Goal: Information Seeking & Learning: Learn about a topic

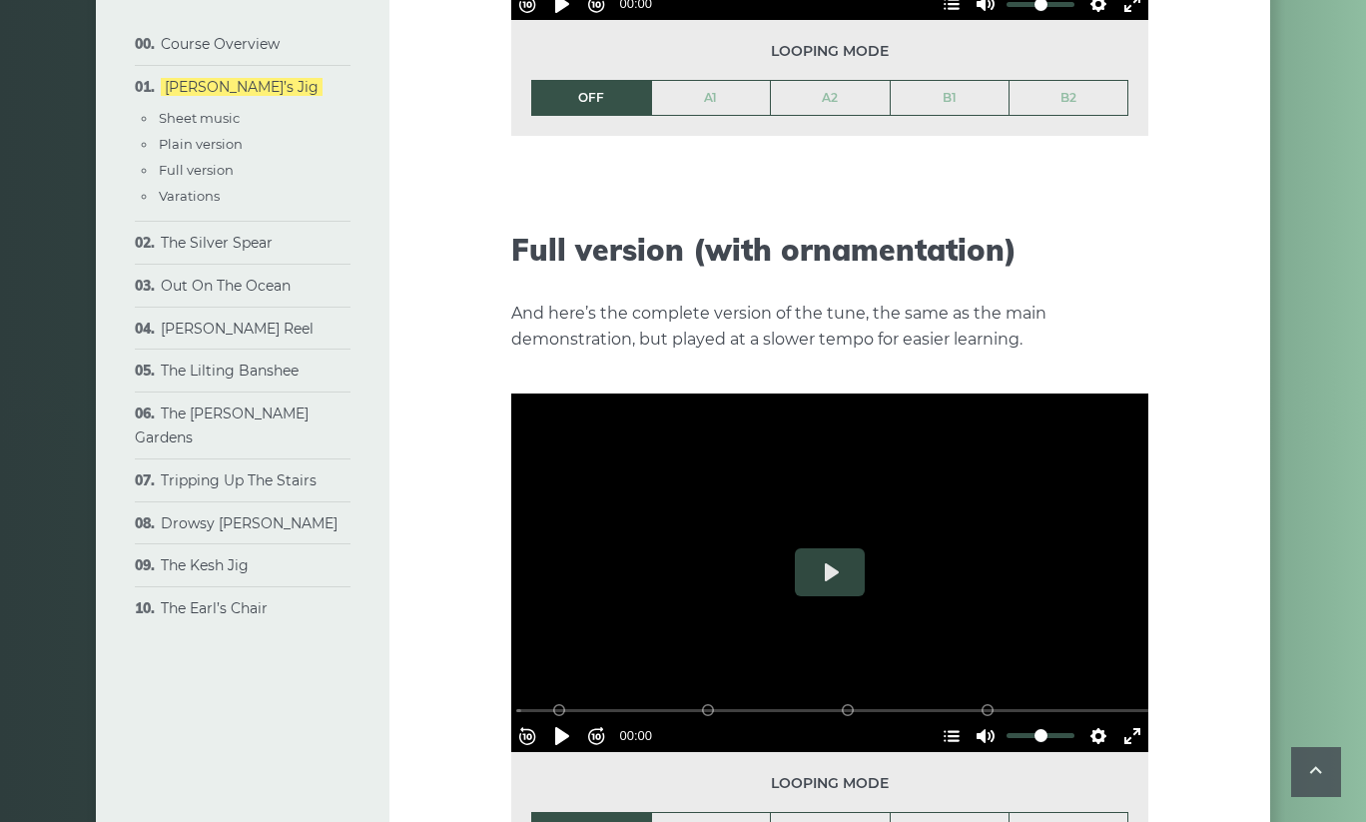
scroll to position [2845, 0]
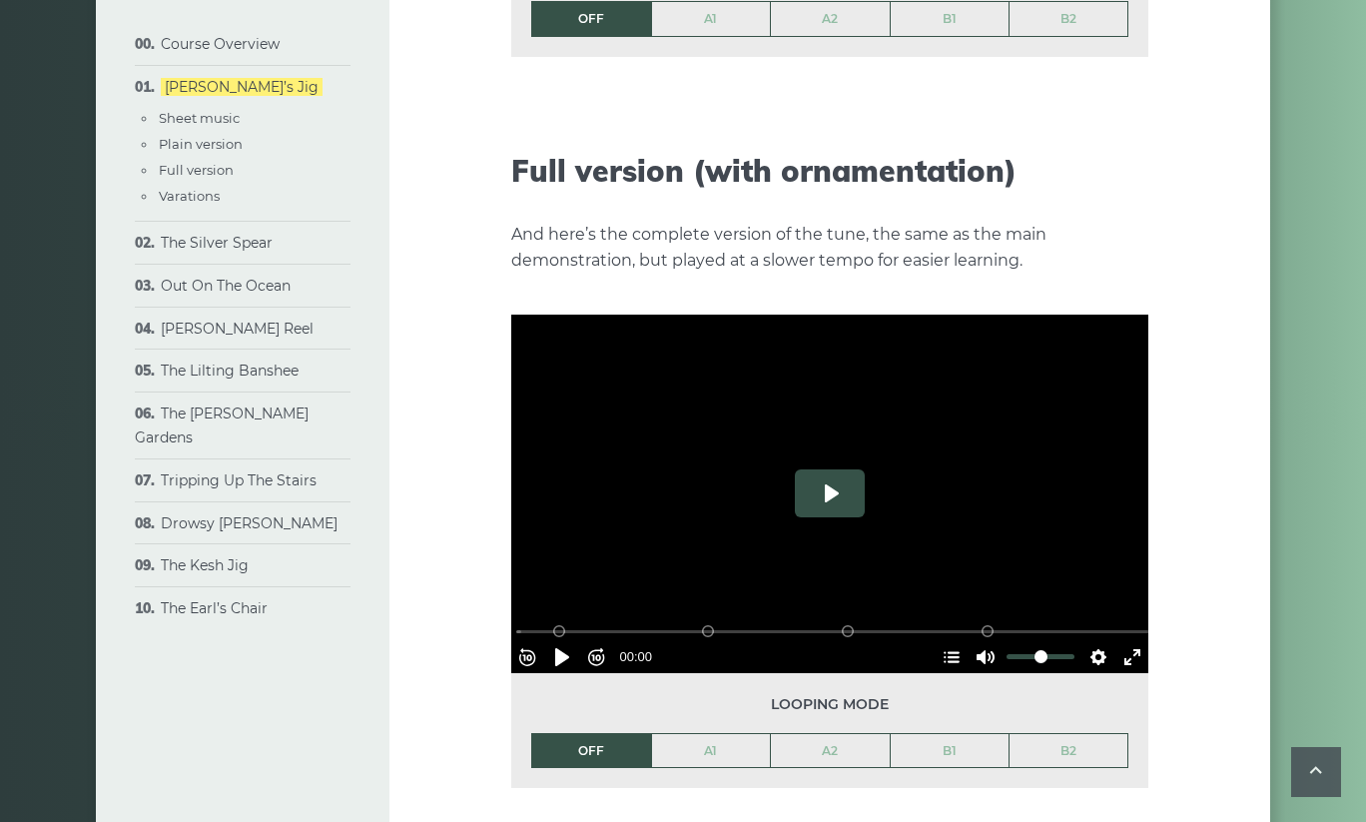
click at [831, 469] on button "Play" at bounding box center [830, 493] width 70 height 48
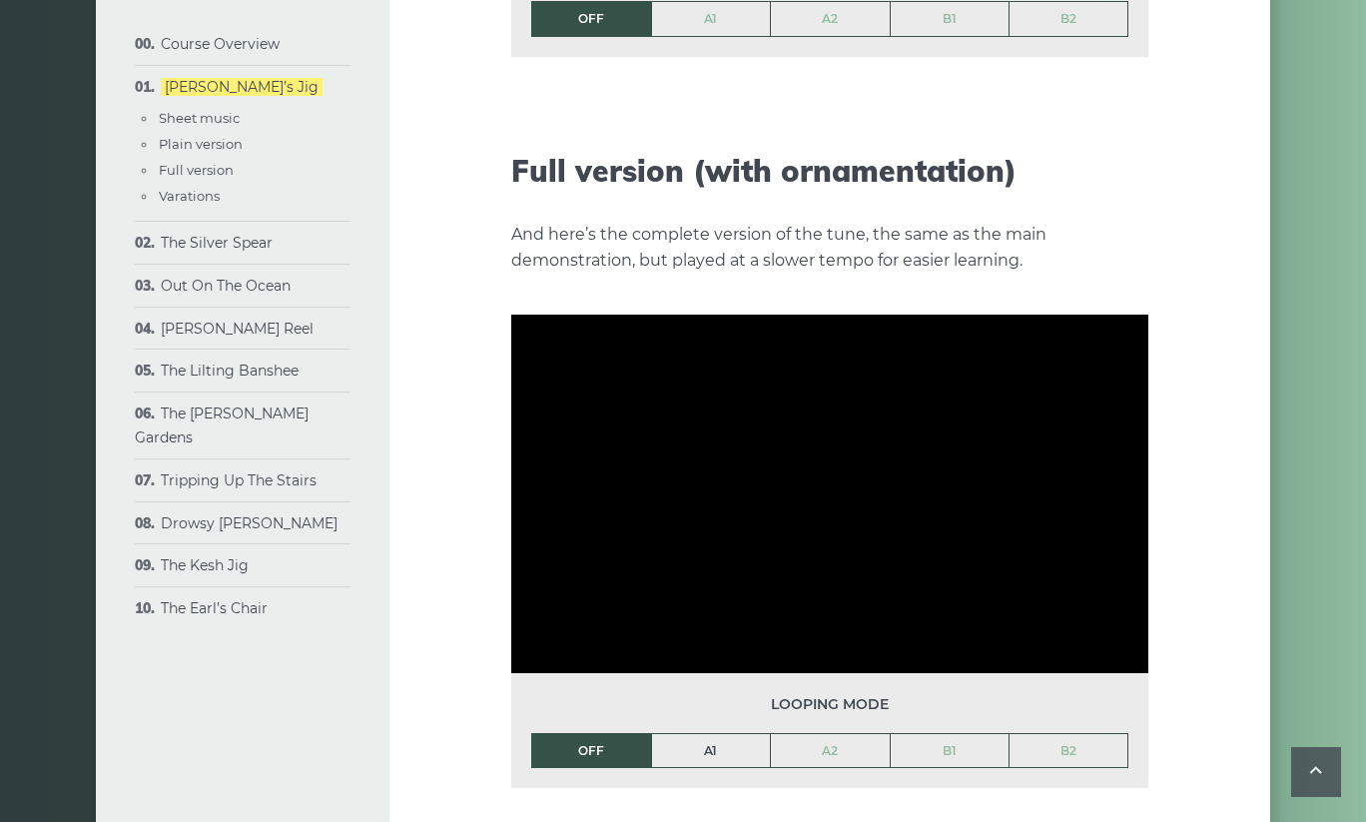
click at [716, 734] on link "A1" at bounding box center [711, 751] width 119 height 34
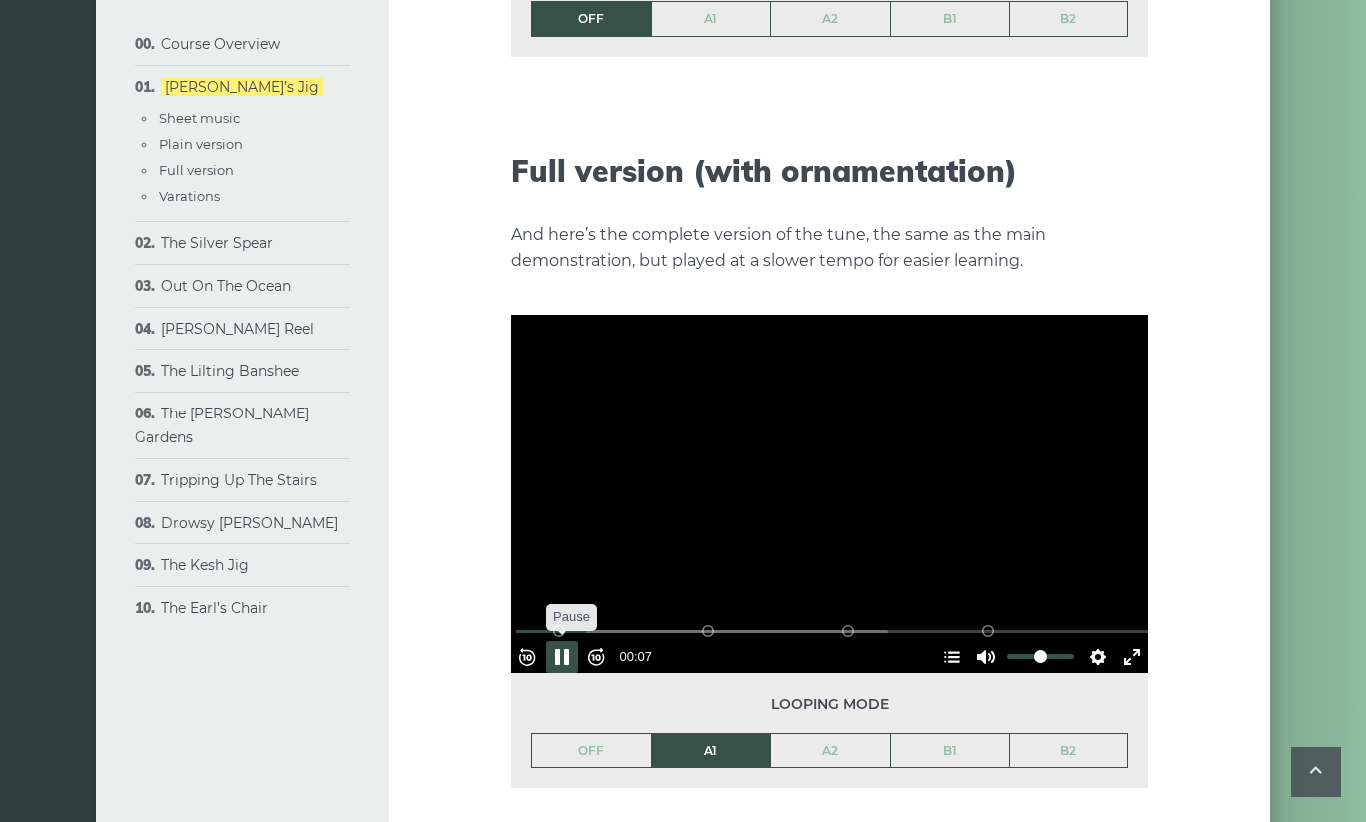
click at [570, 641] on button "Pause Play" at bounding box center [562, 657] width 32 height 32
click at [568, 641] on button "Pause Play" at bounding box center [562, 657] width 32 height 32
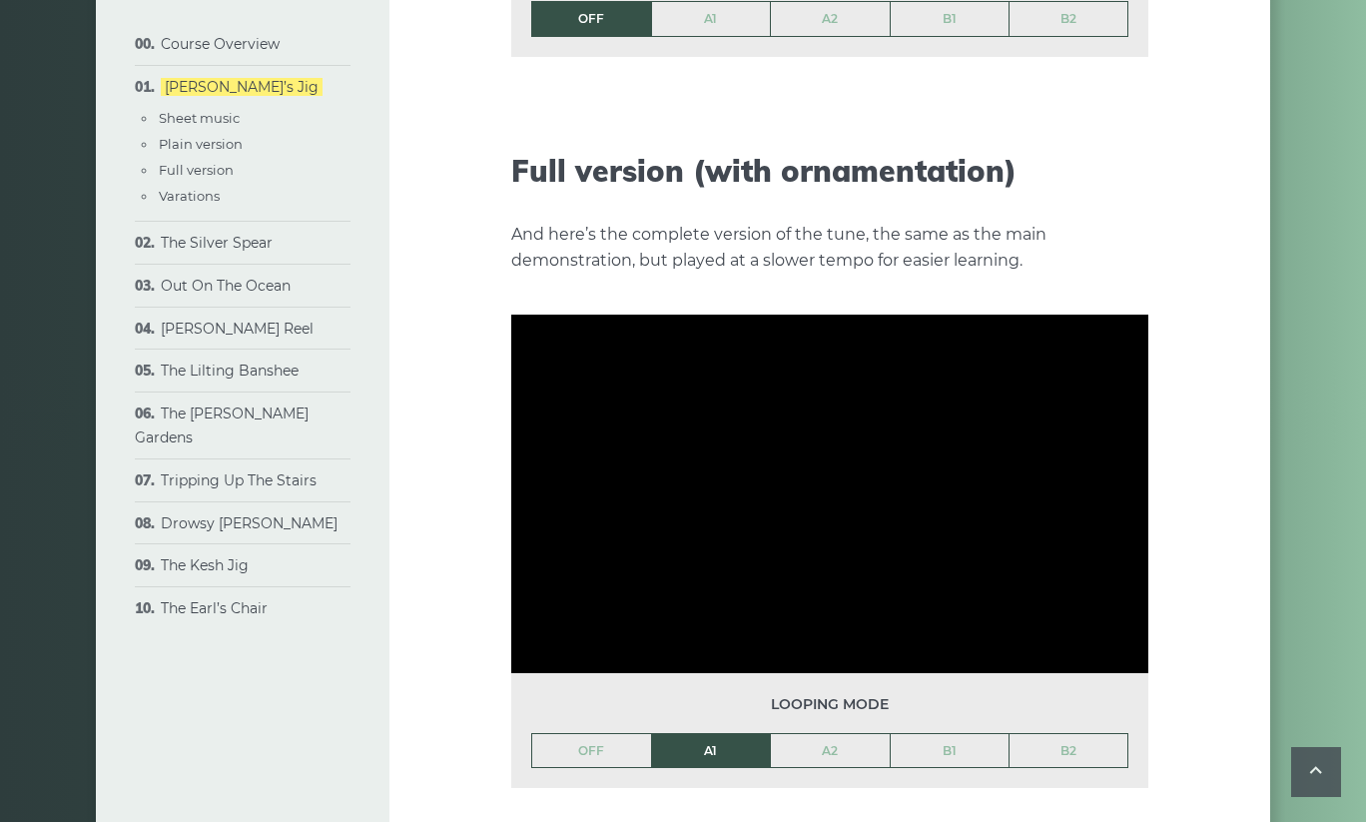
drag, startPoint x: 642, startPoint y: 739, endPoint x: 627, endPoint y: 752, distance: 19.8
click at [641, 740] on div "Looping mode OFF A1 A2 B1 B2" at bounding box center [829, 730] width 637 height 115
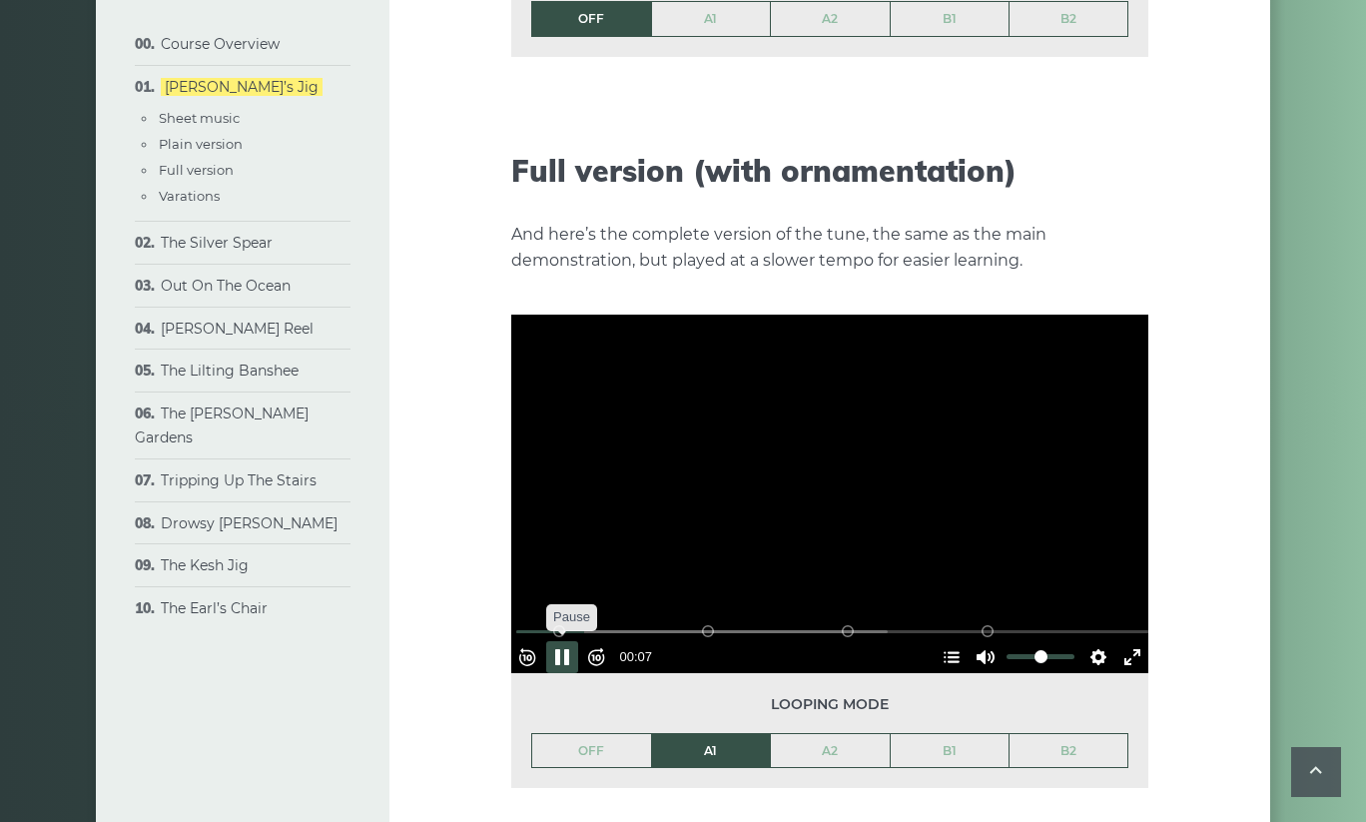
click at [568, 641] on button "Pause Play" at bounding box center [562, 657] width 32 height 32
click at [829, 469] on button "Play" at bounding box center [830, 493] width 70 height 48
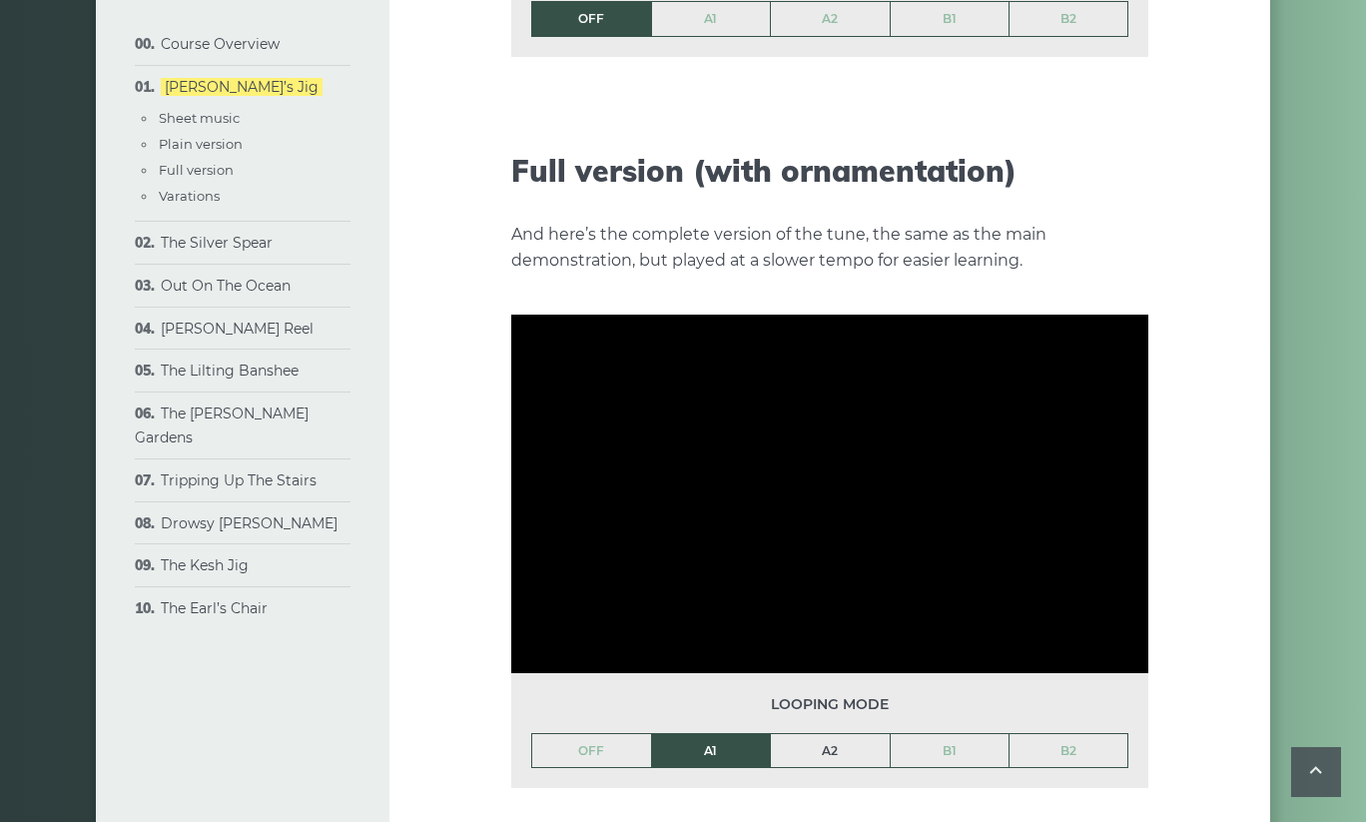
click at [829, 734] on link "A2" at bounding box center [830, 751] width 119 height 34
click at [939, 734] on link "B1" at bounding box center [949, 751] width 119 height 34
click at [1065, 734] on link "B2" at bounding box center [1068, 751] width 118 height 34
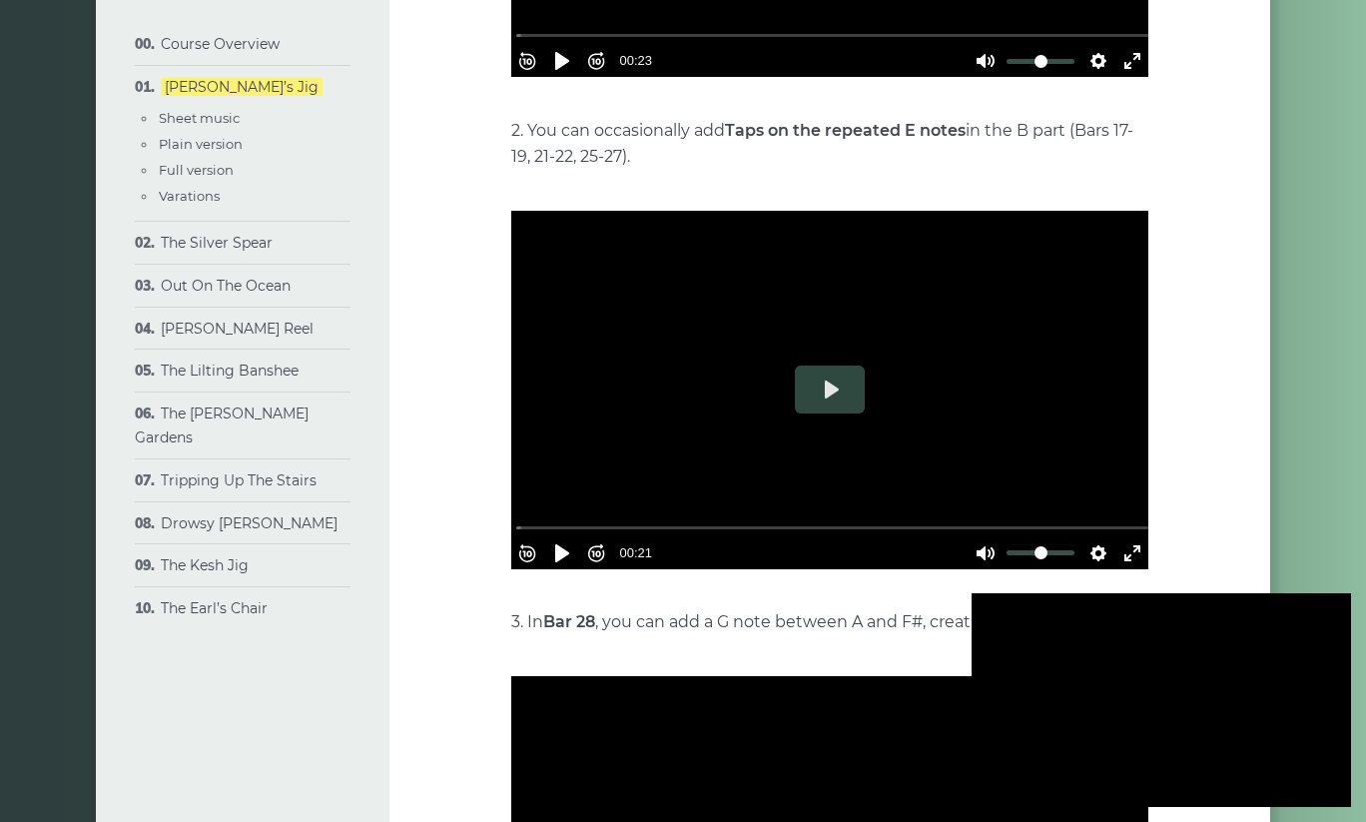
scroll to position [4216, 0]
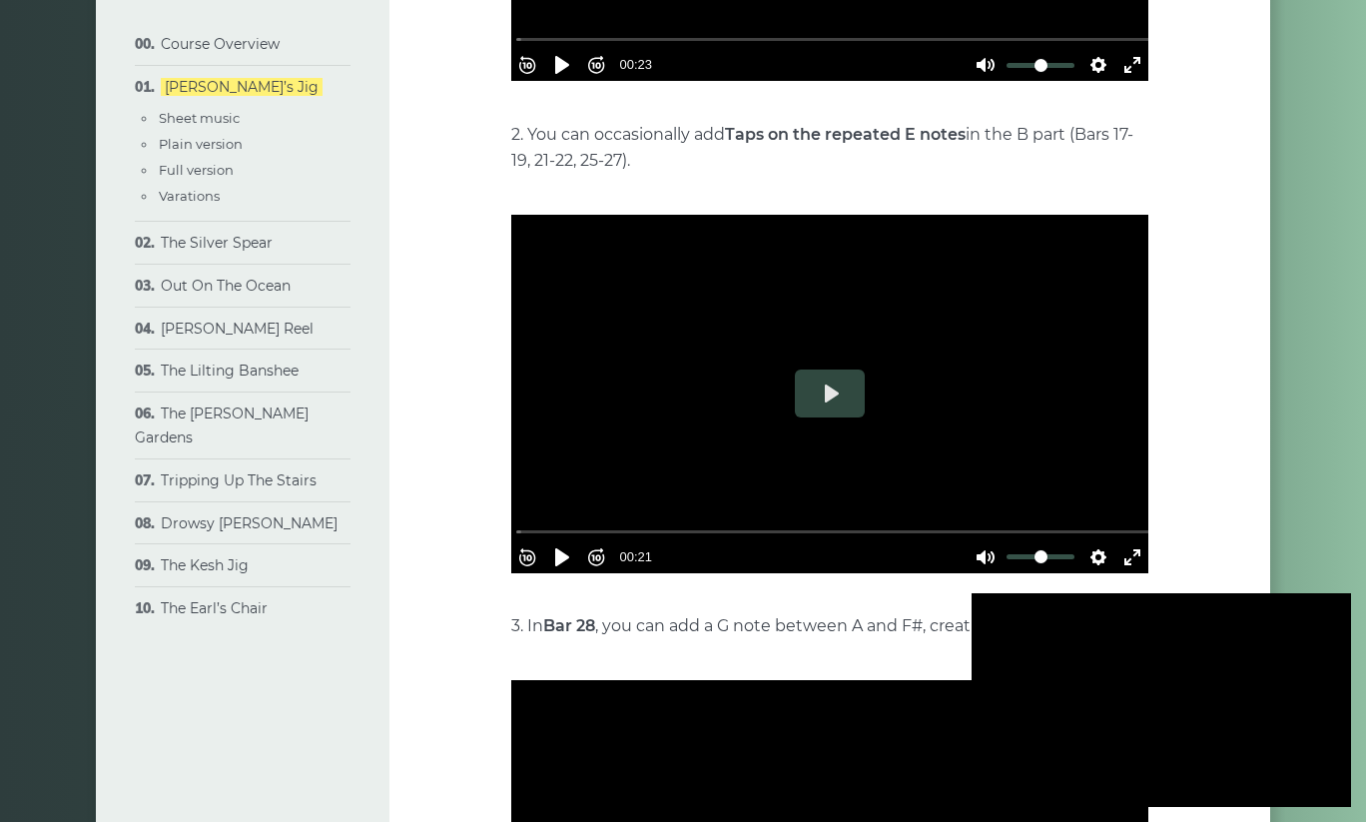
click at [1280, 662] on div at bounding box center [1160, 700] width 379 height 214
type input "*****"
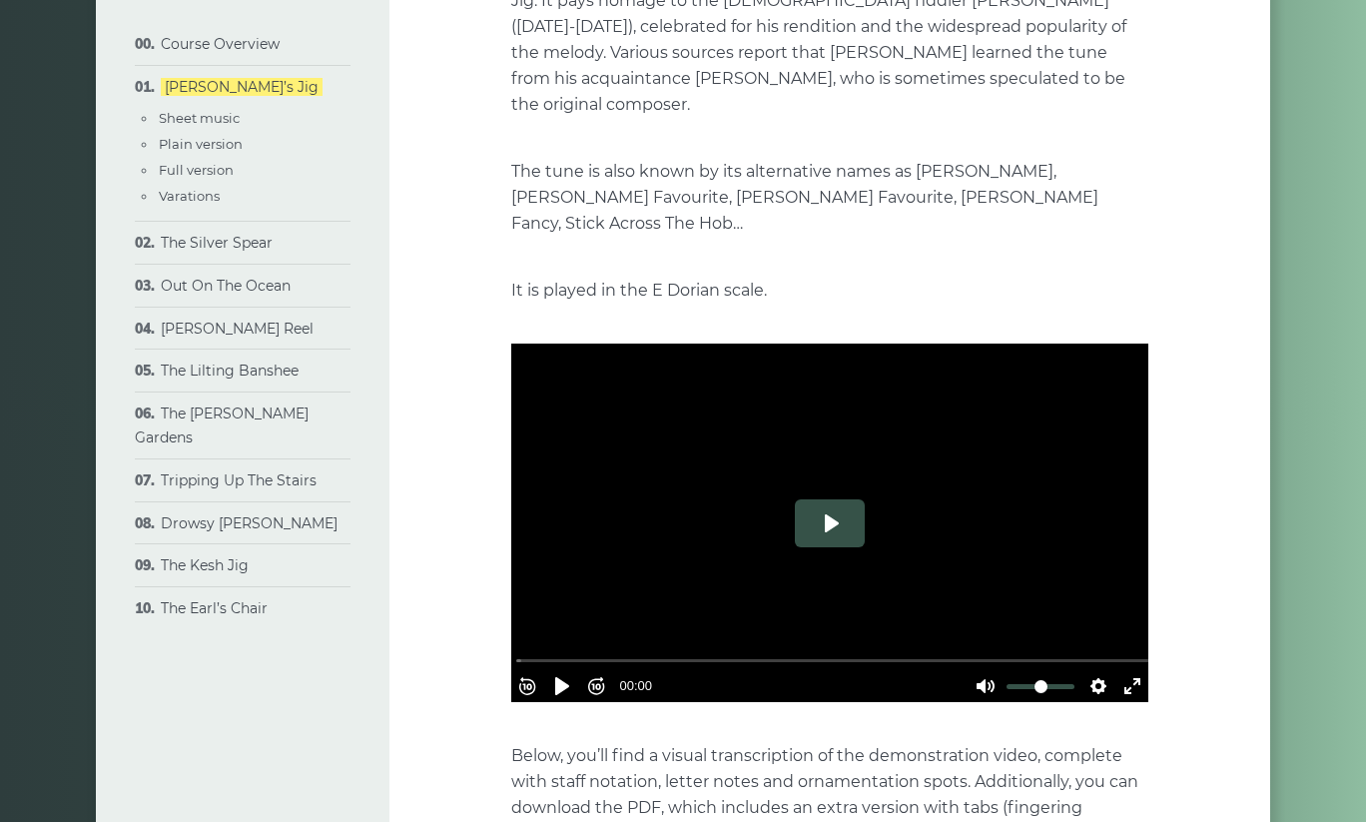
scroll to position [486, 0]
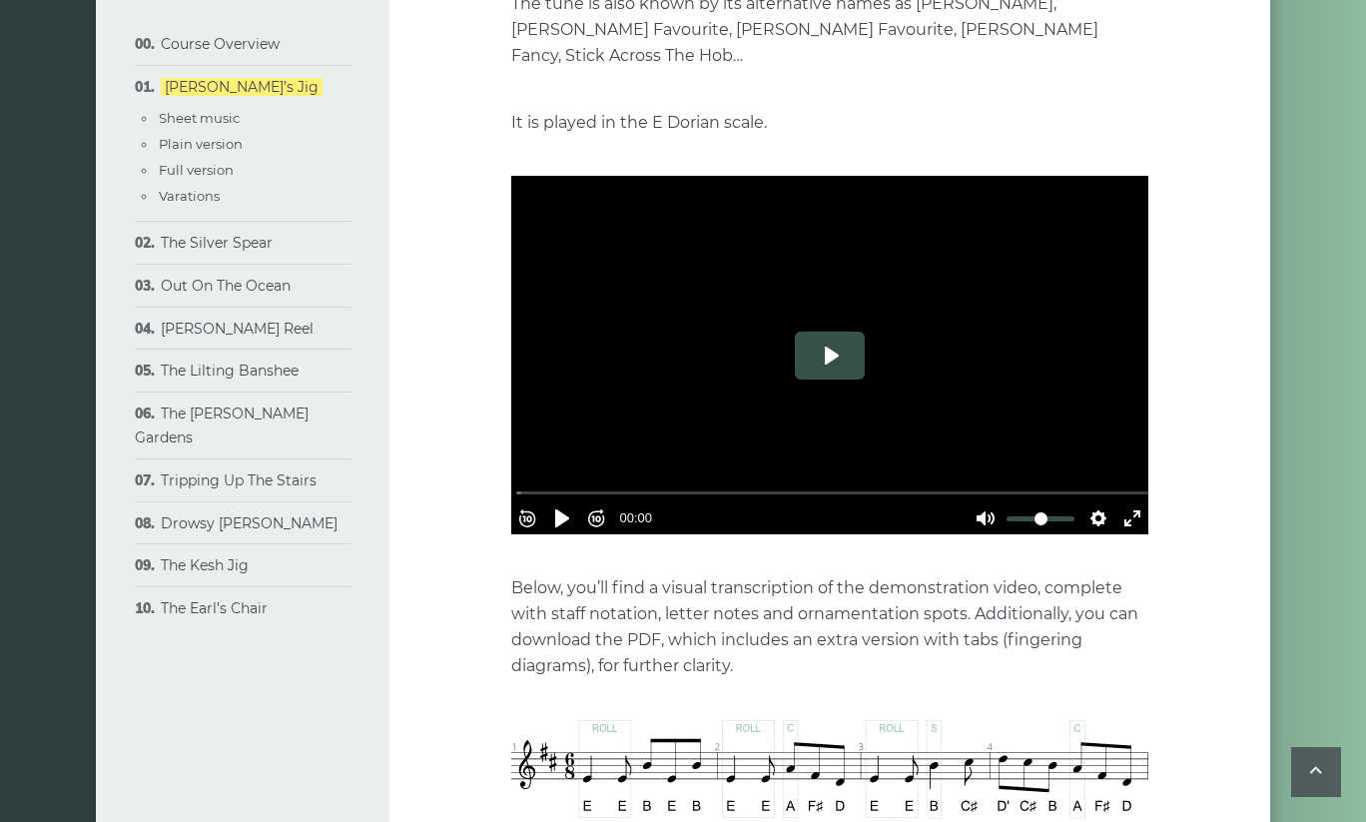
click at [830, 331] on button "Play" at bounding box center [830, 355] width 70 height 48
click at [827, 331] on button "Play" at bounding box center [830, 355] width 70 height 48
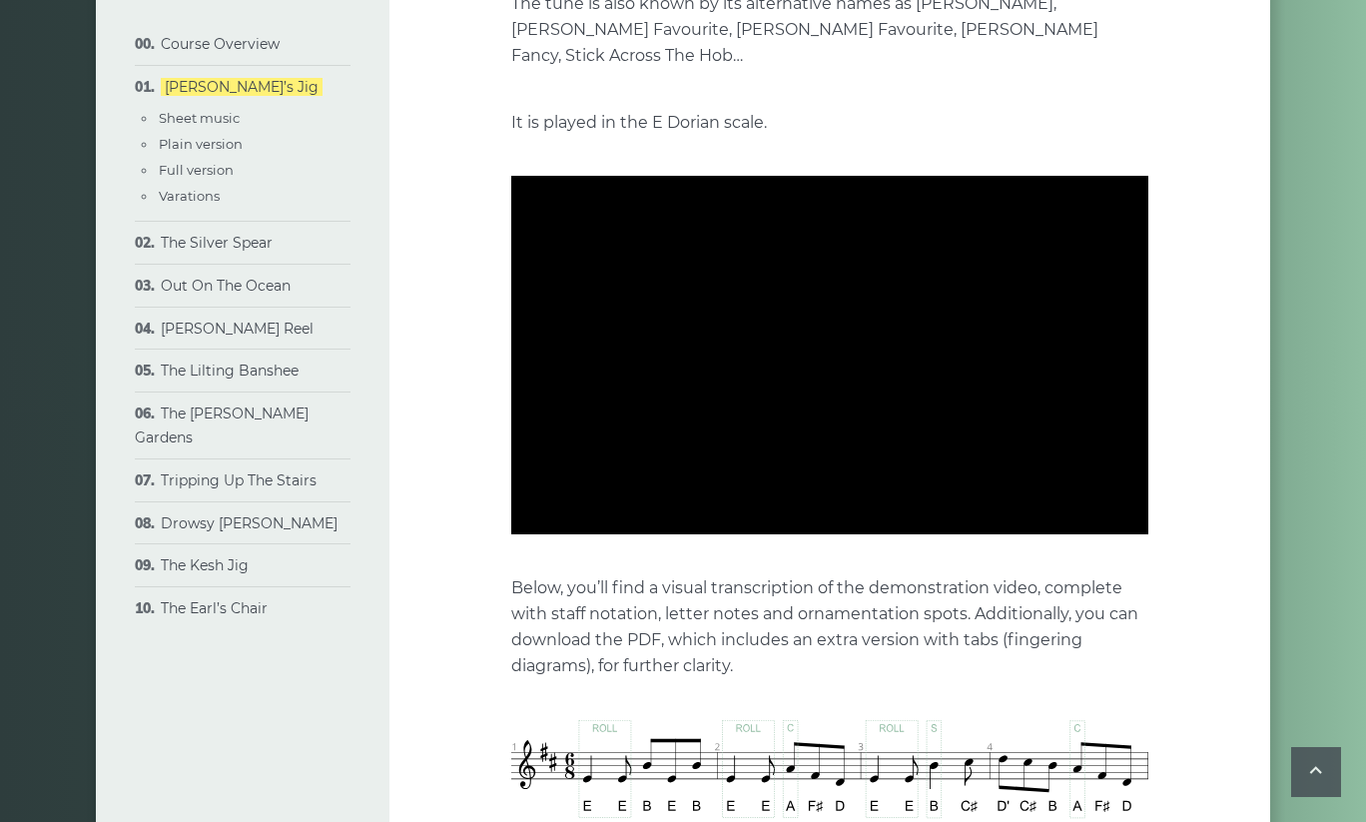
type input "***"
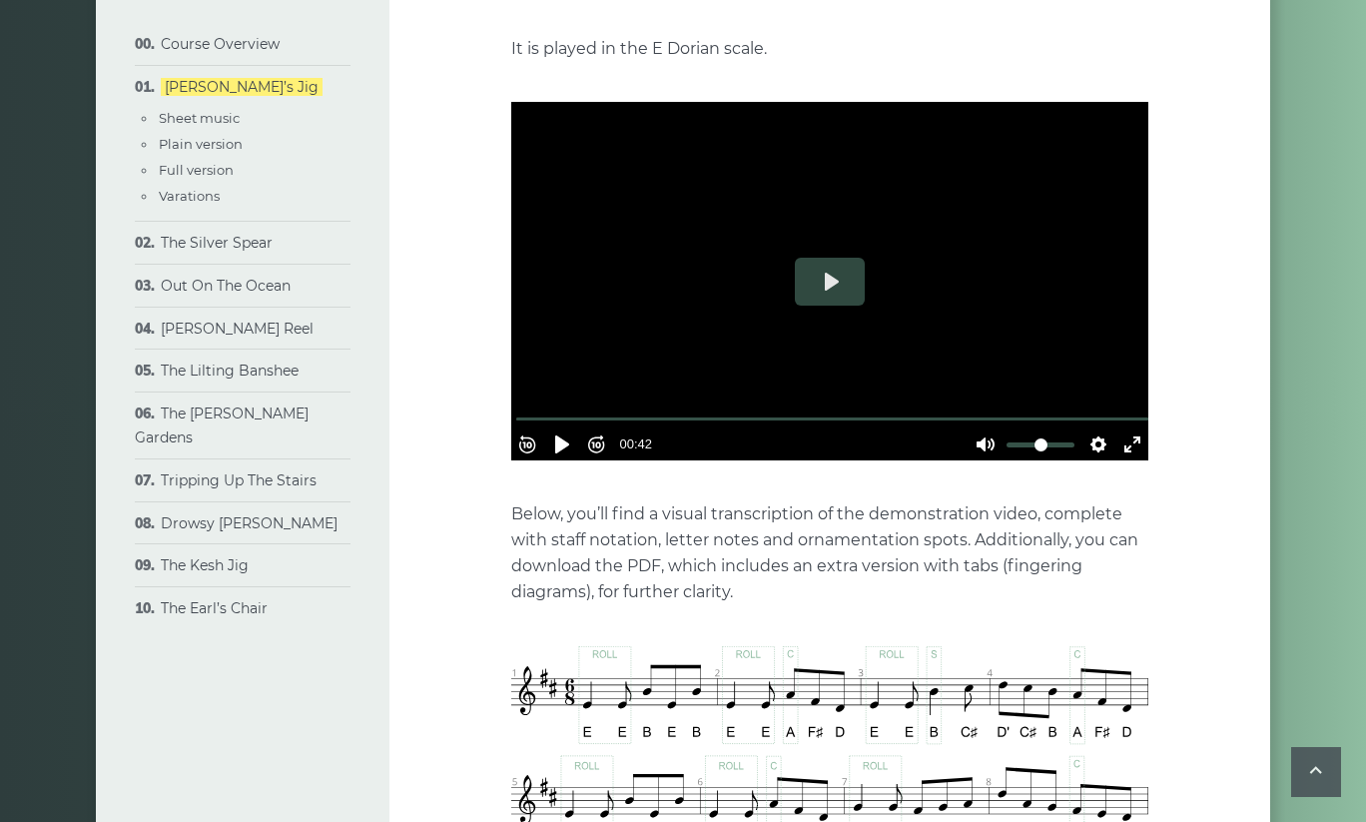
scroll to position [0, 0]
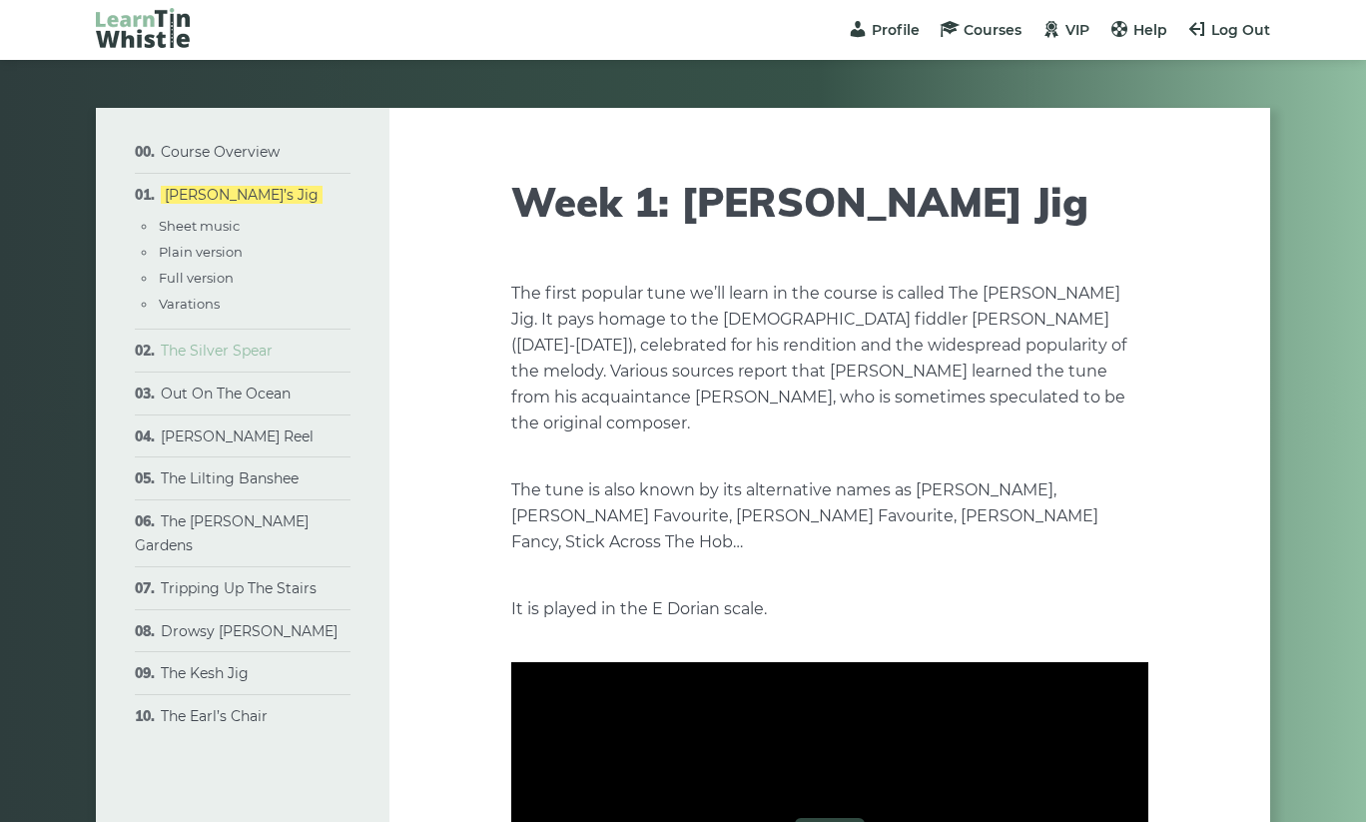
click at [222, 347] on link "The Silver Spear" at bounding box center [217, 350] width 112 height 18
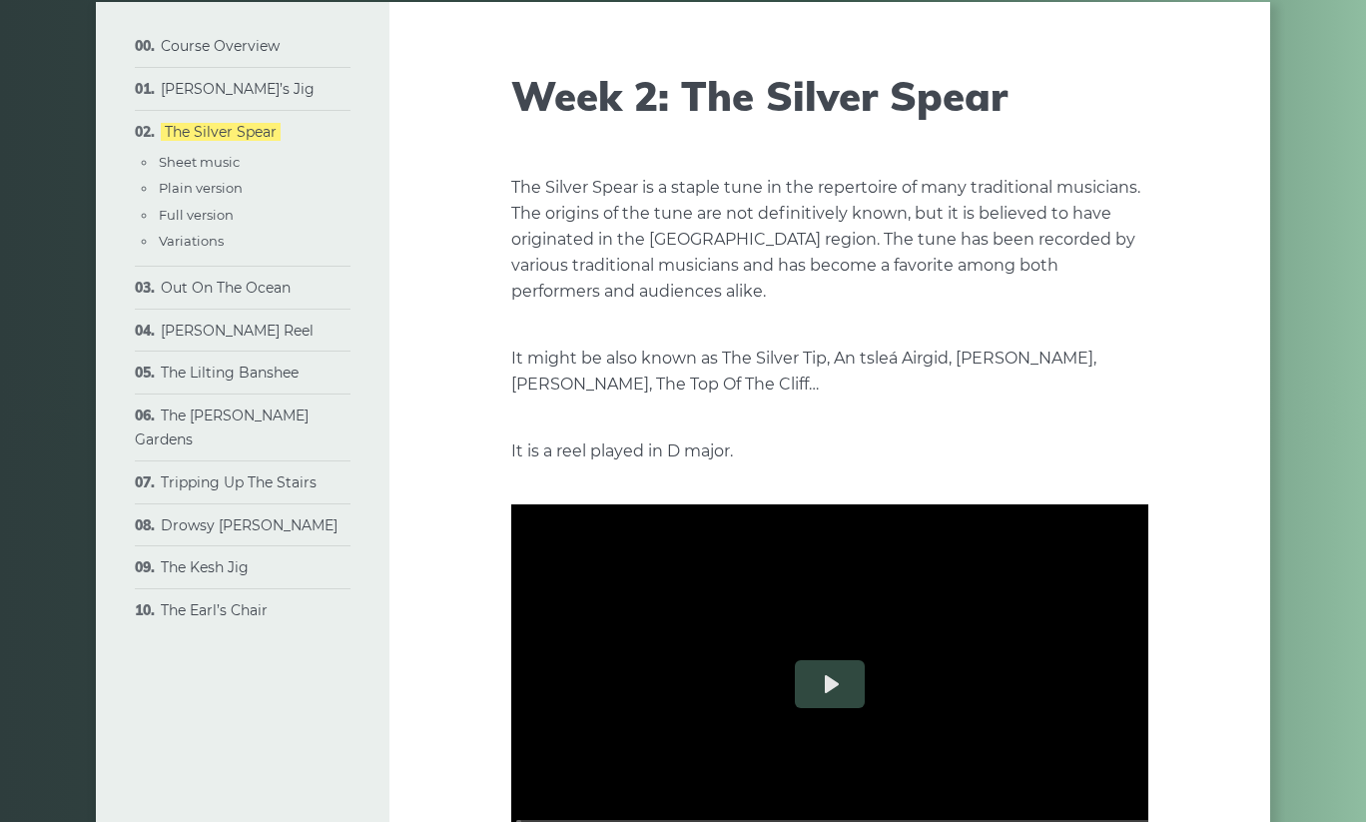
scroll to position [387, 0]
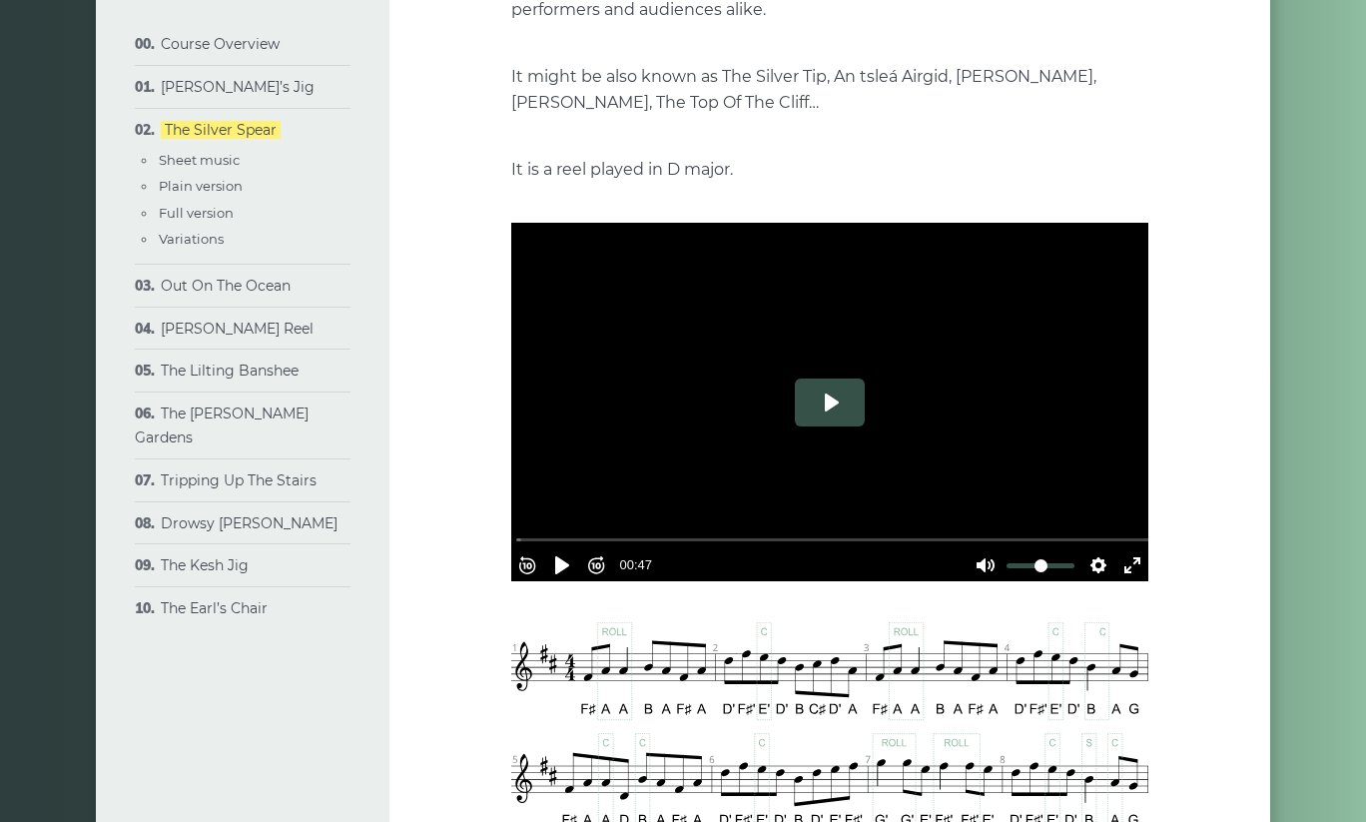
click at [828, 406] on button "Play" at bounding box center [830, 402] width 70 height 48
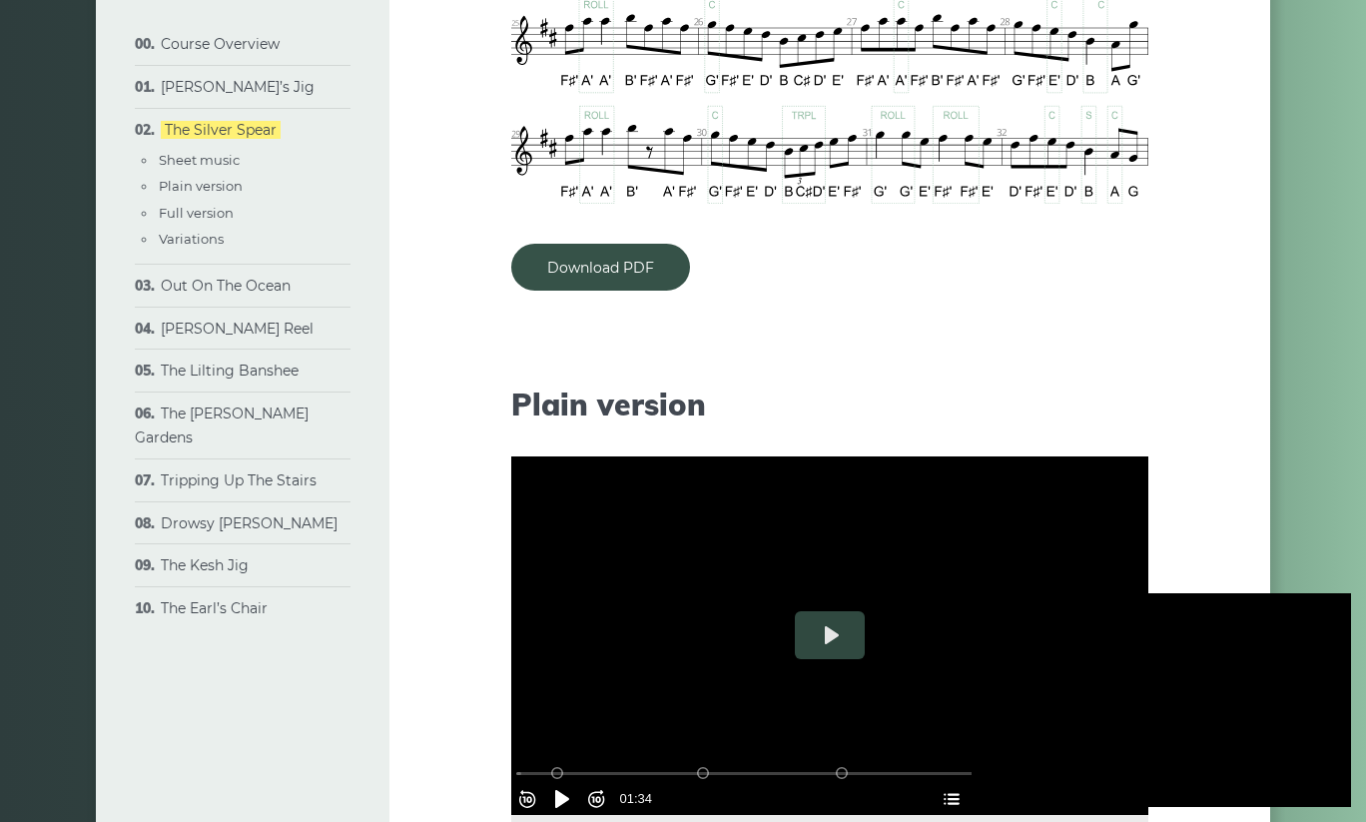
scroll to position [2225, 0]
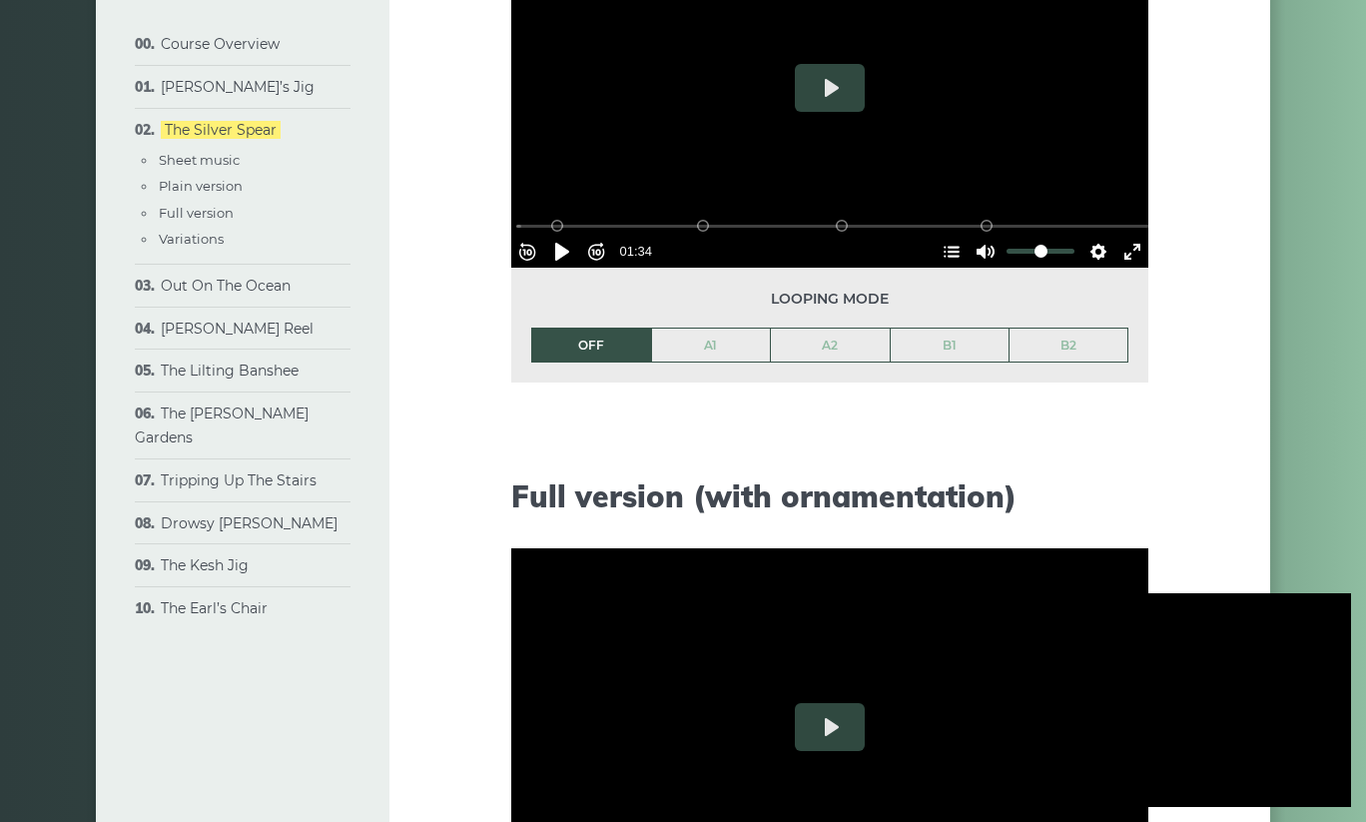
click at [1168, 716] on div at bounding box center [1160, 700] width 379 height 214
type input "****"
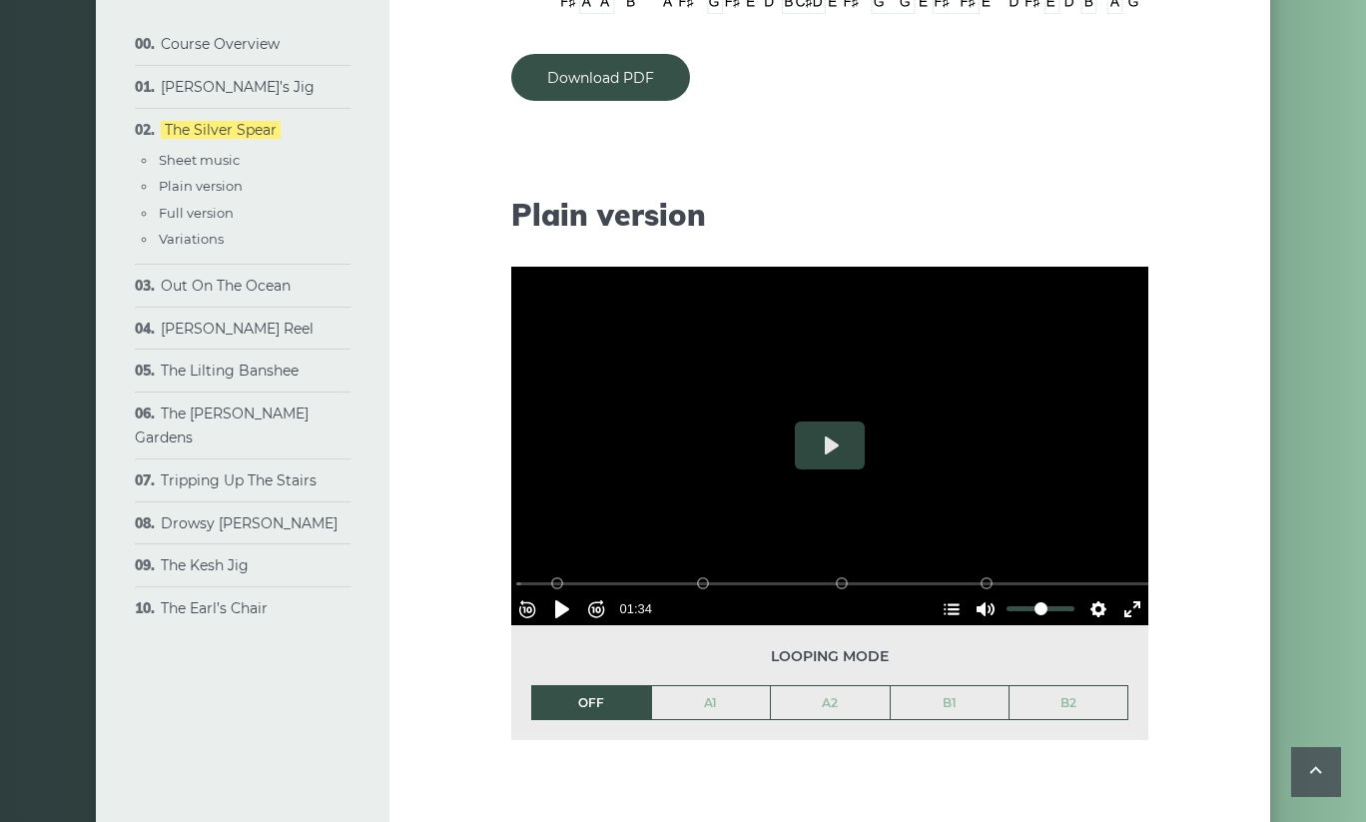
scroll to position [1894, 0]
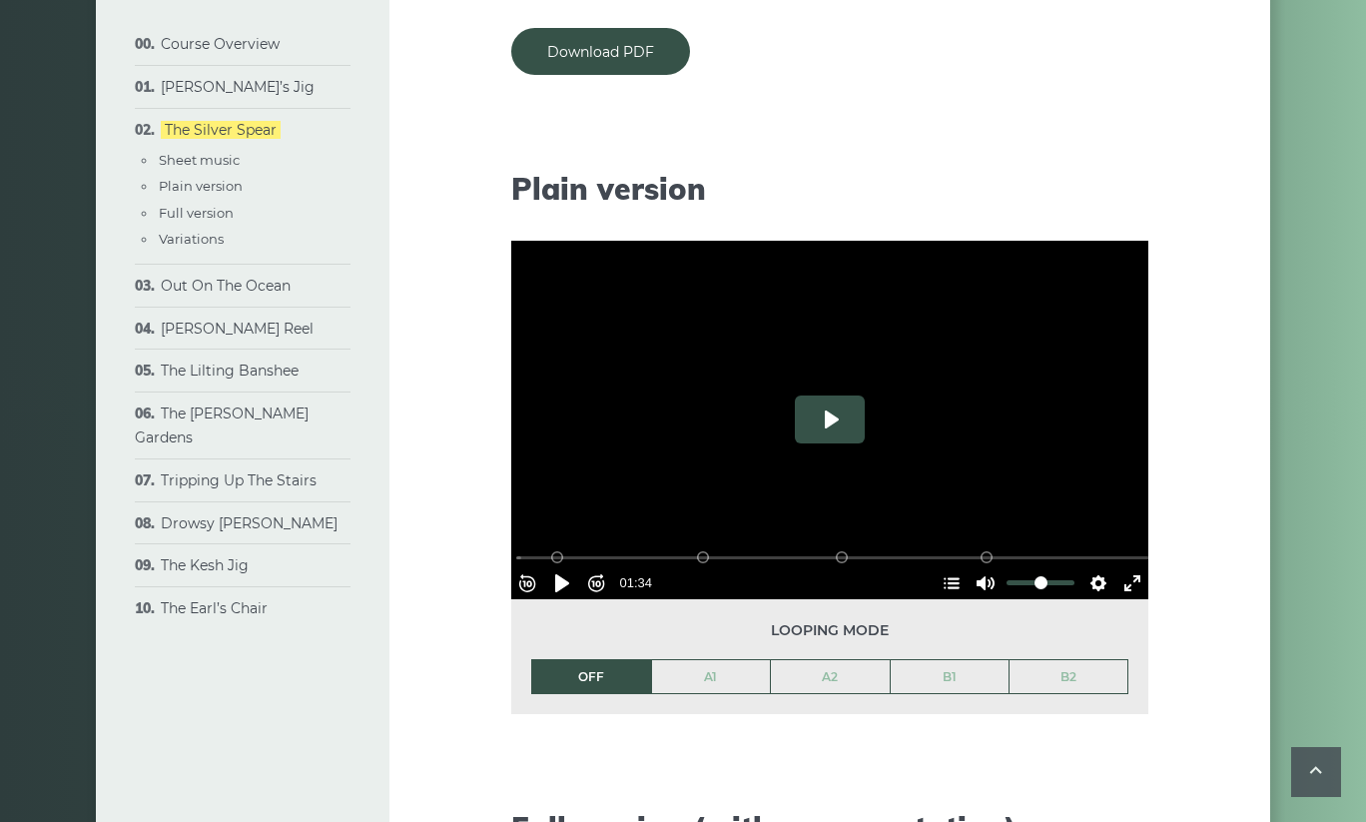
click at [823, 415] on button "Play" at bounding box center [830, 419] width 70 height 48
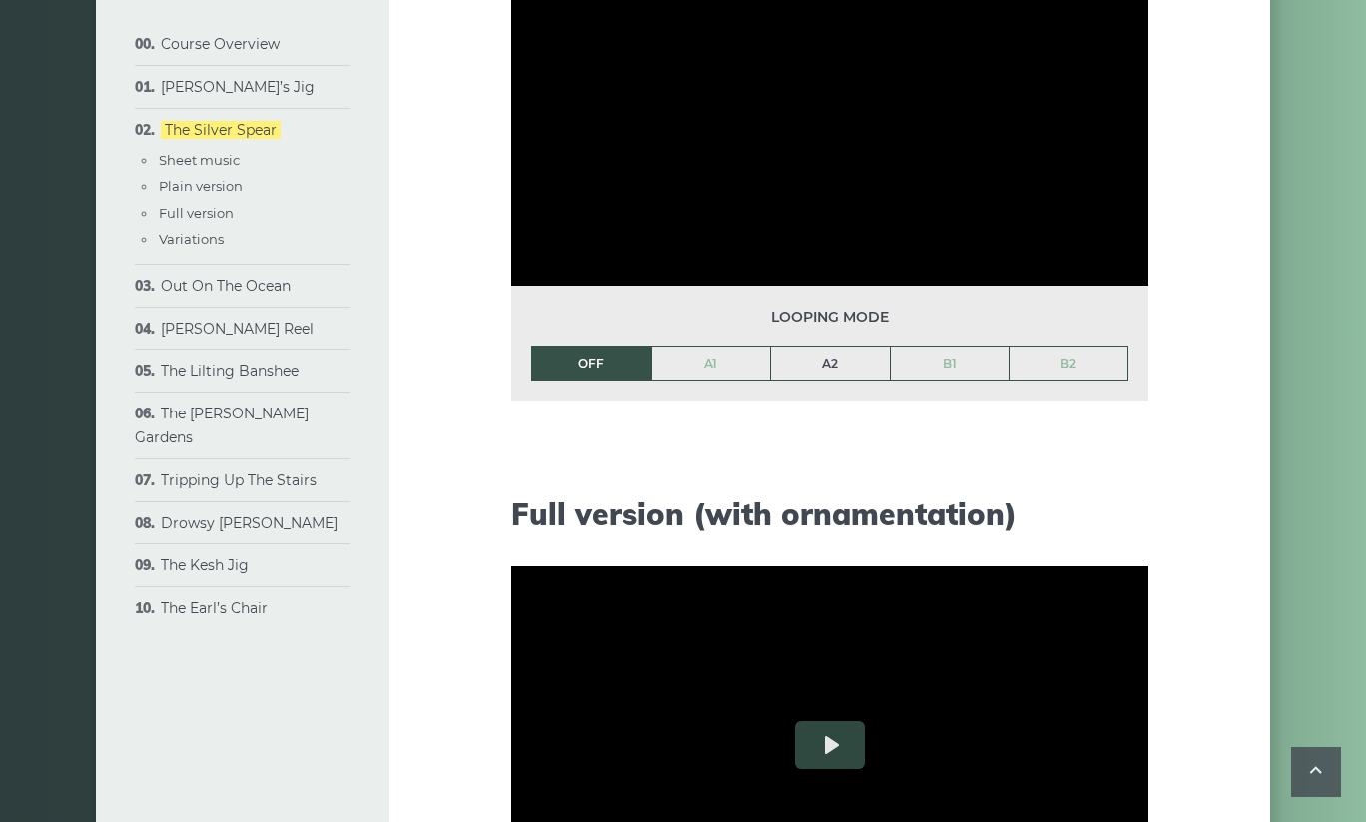
scroll to position [2021, 0]
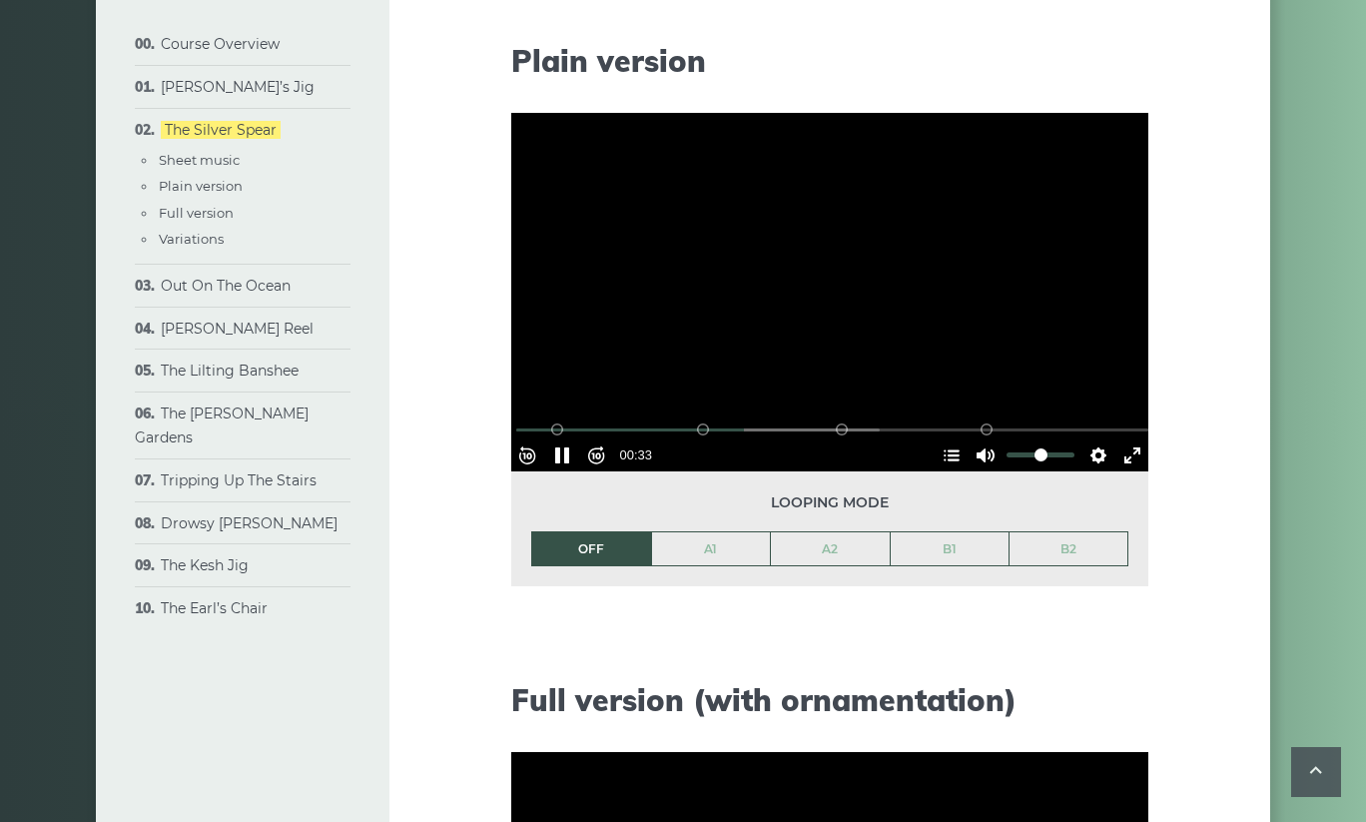
click at [799, 371] on div at bounding box center [829, 292] width 637 height 358
type input "*****"
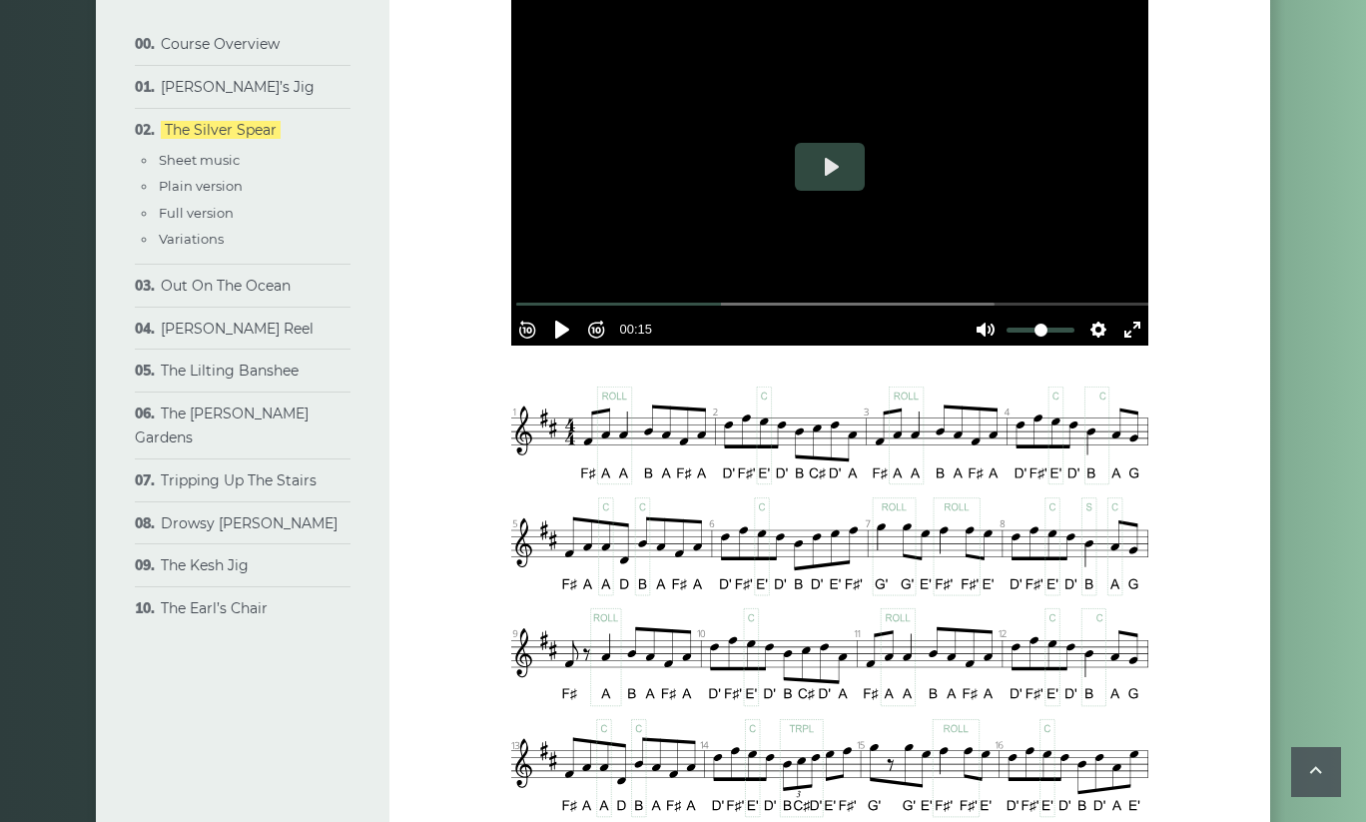
scroll to position [963, 0]
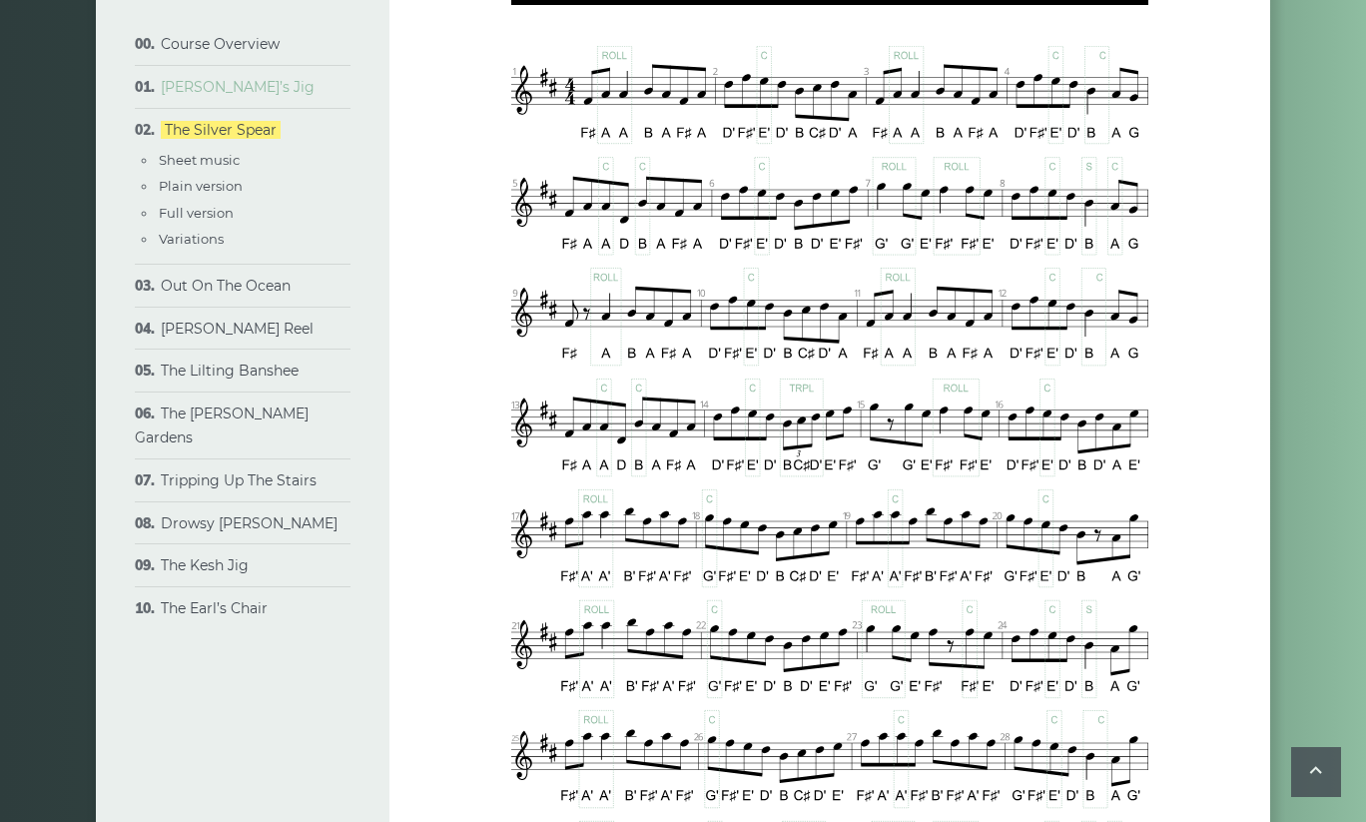
click at [201, 87] on link "[PERSON_NAME]’s Jig" at bounding box center [238, 87] width 154 height 18
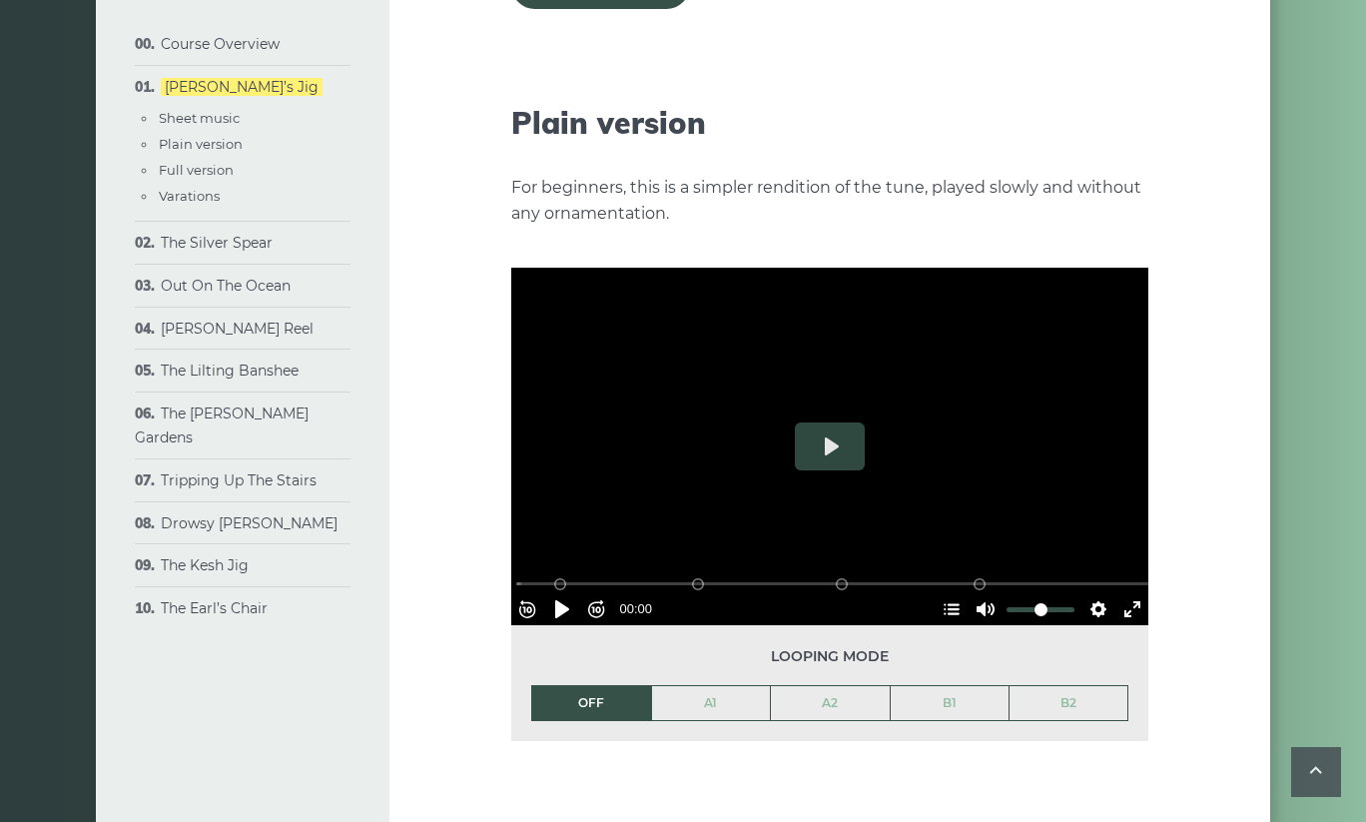
scroll to position [2173, 0]
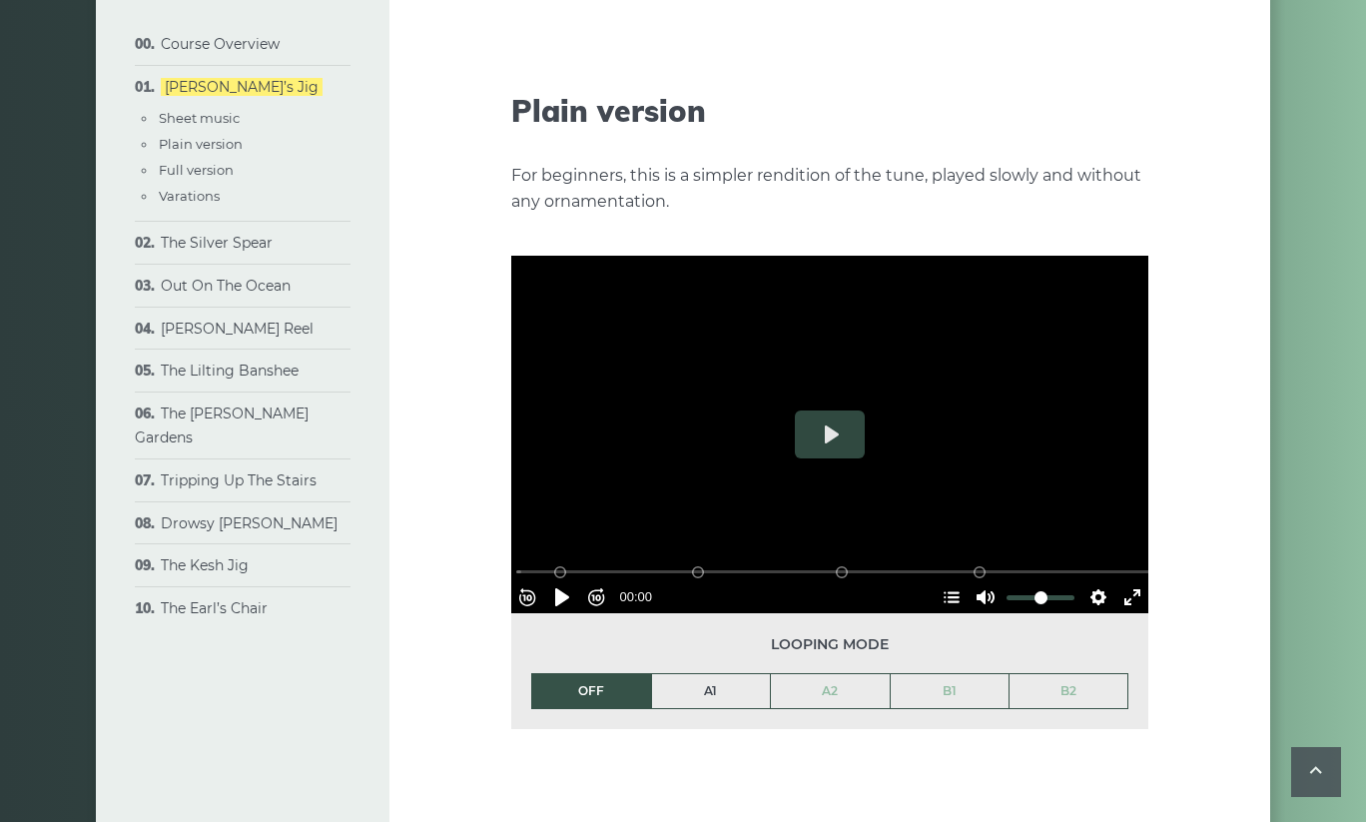
click at [705, 674] on link "A1" at bounding box center [711, 691] width 119 height 34
click at [831, 410] on button "Play" at bounding box center [830, 434] width 70 height 48
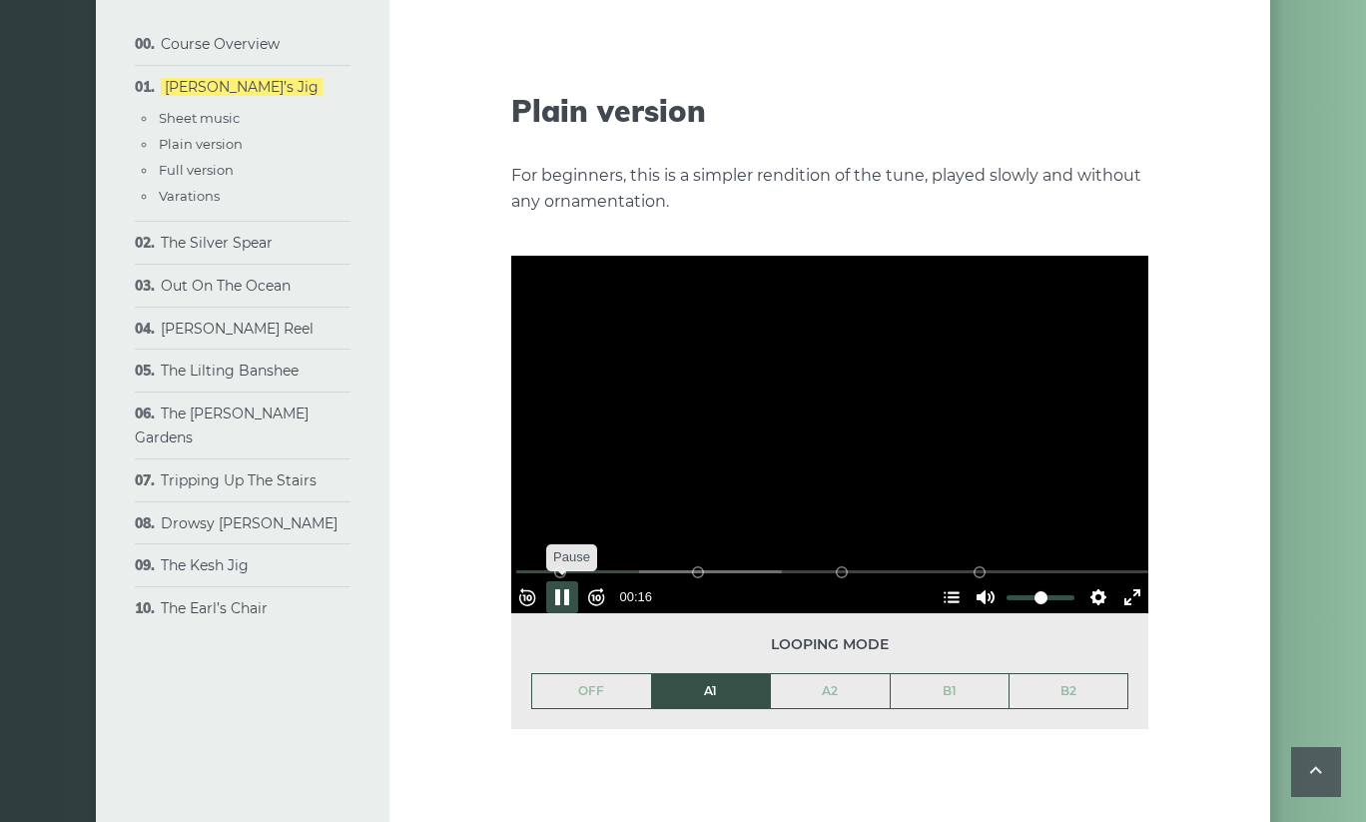
click at [569, 581] on button "Pause Play" at bounding box center [562, 597] width 32 height 32
click at [900, 109] on div "The first popular tune we’ll learn in the course is called The Morrison’s Jig. …" at bounding box center [829, 642] width 637 height 5070
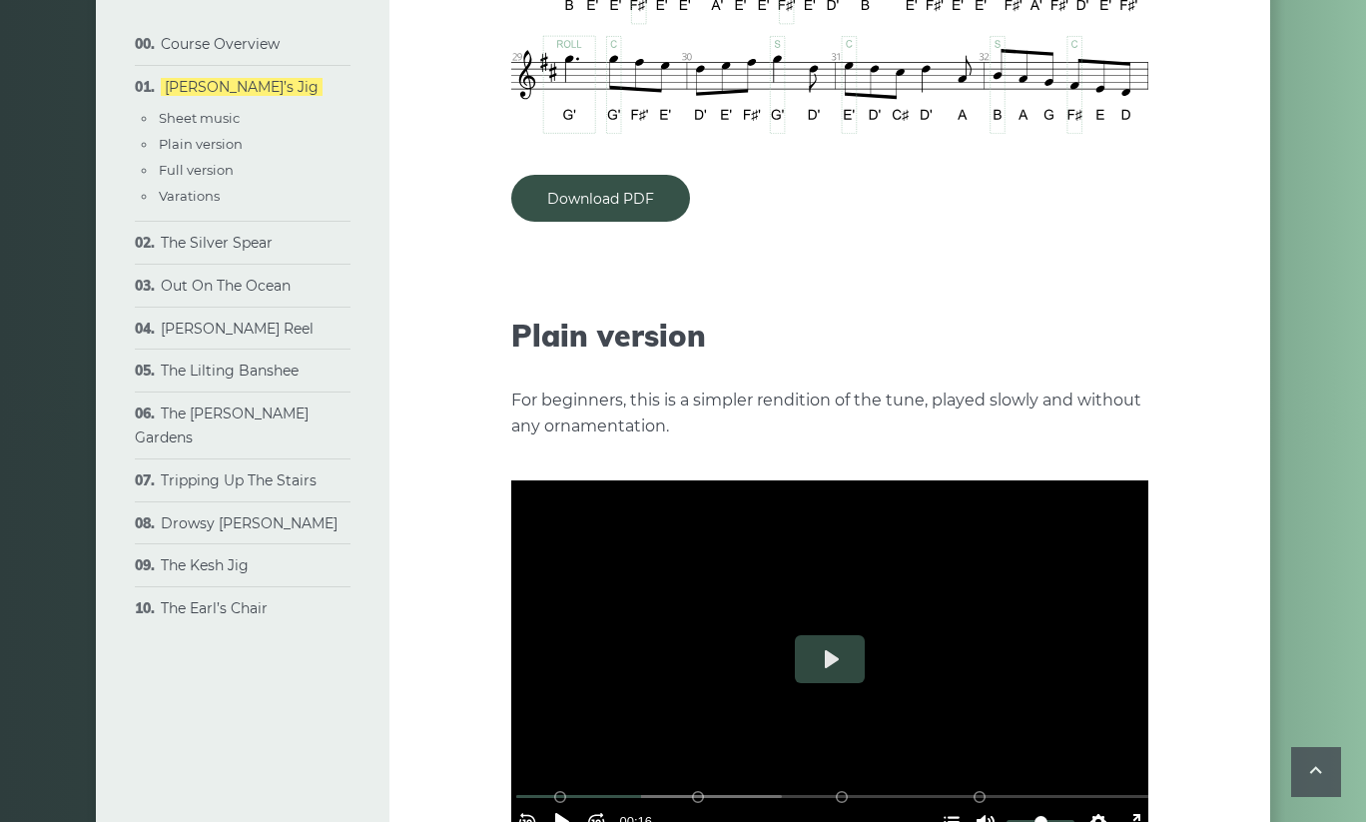
scroll to position [1980, 0]
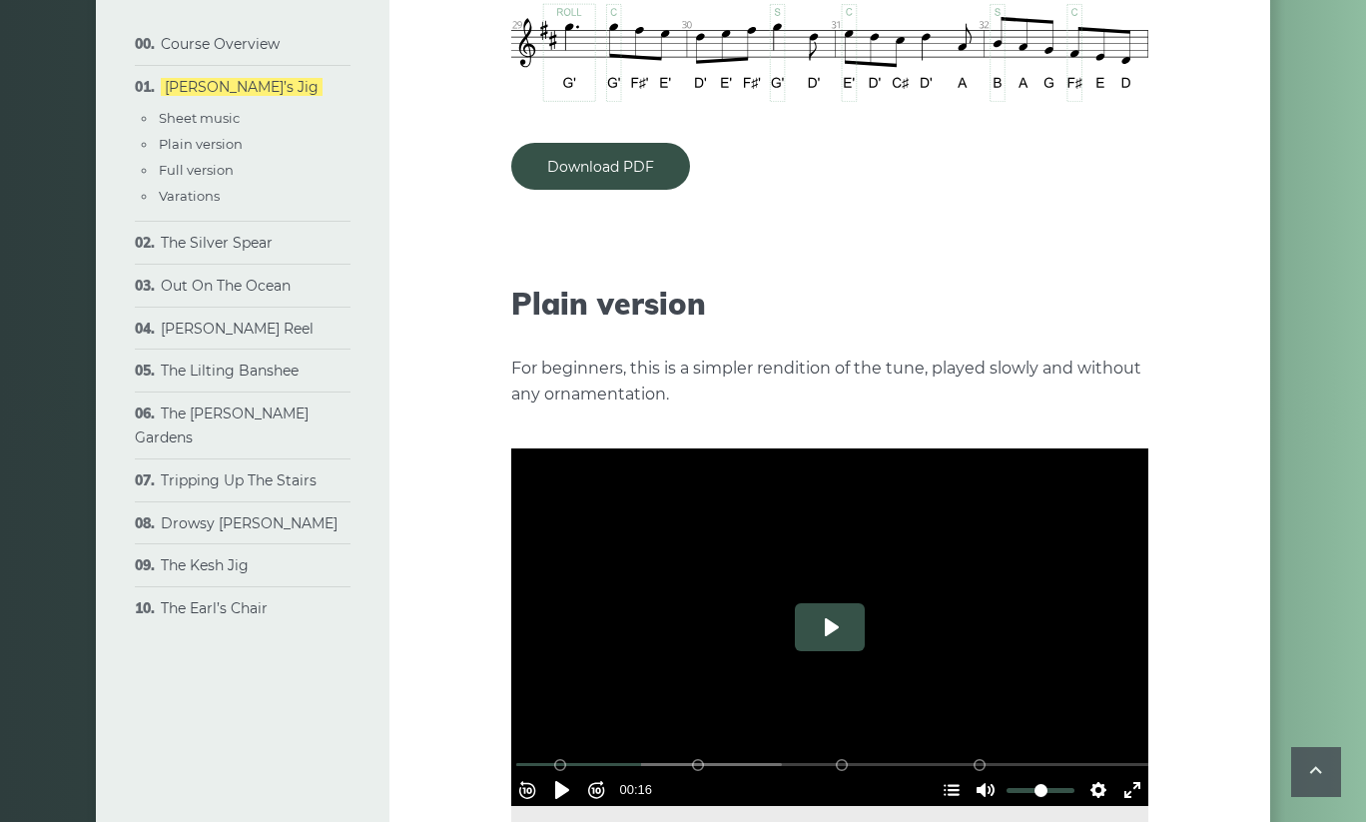
click at [839, 603] on button "Play" at bounding box center [830, 627] width 70 height 48
click at [537, 774] on button "Rewind 10s" at bounding box center [527, 790] width 32 height 32
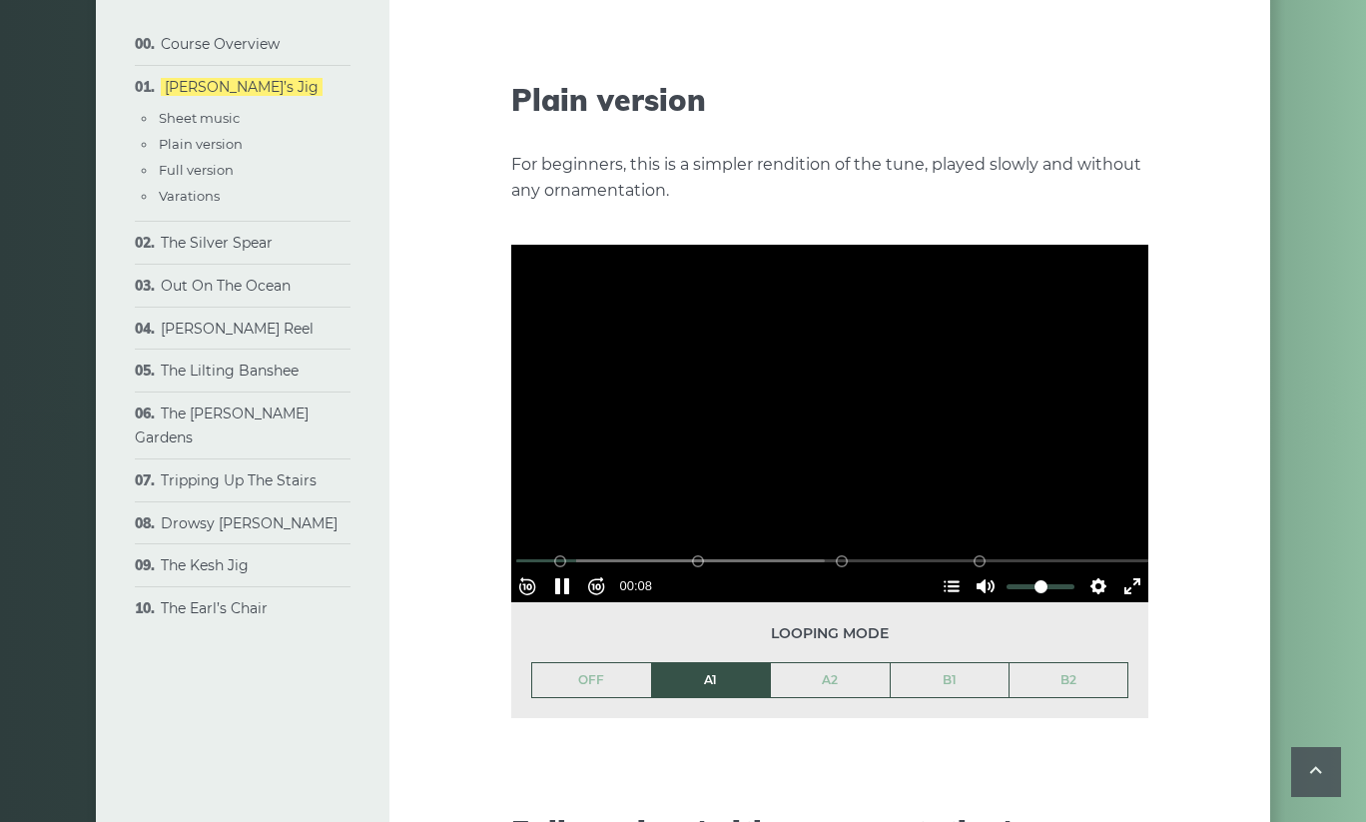
scroll to position [2362, 0]
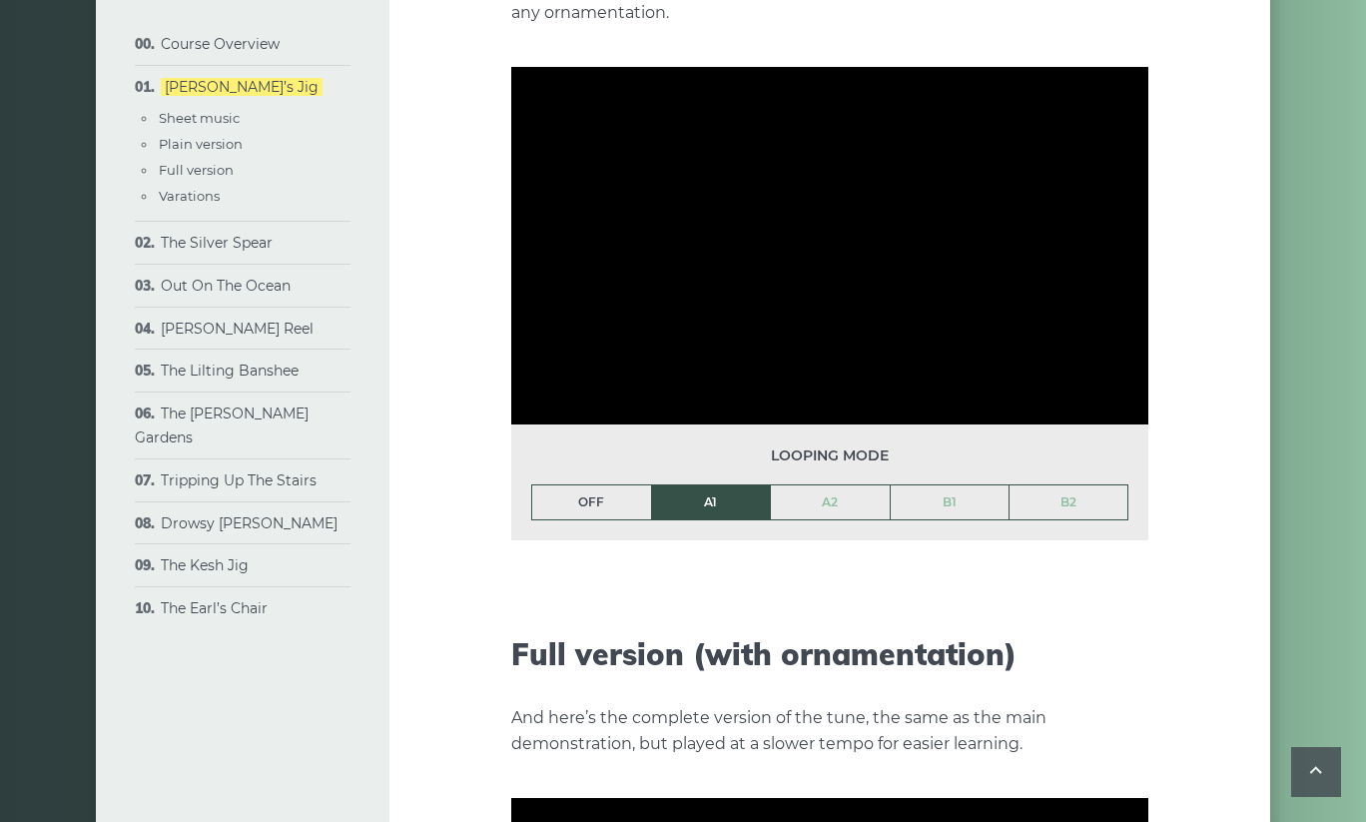
click at [591, 485] on link "OFF" at bounding box center [591, 502] width 119 height 34
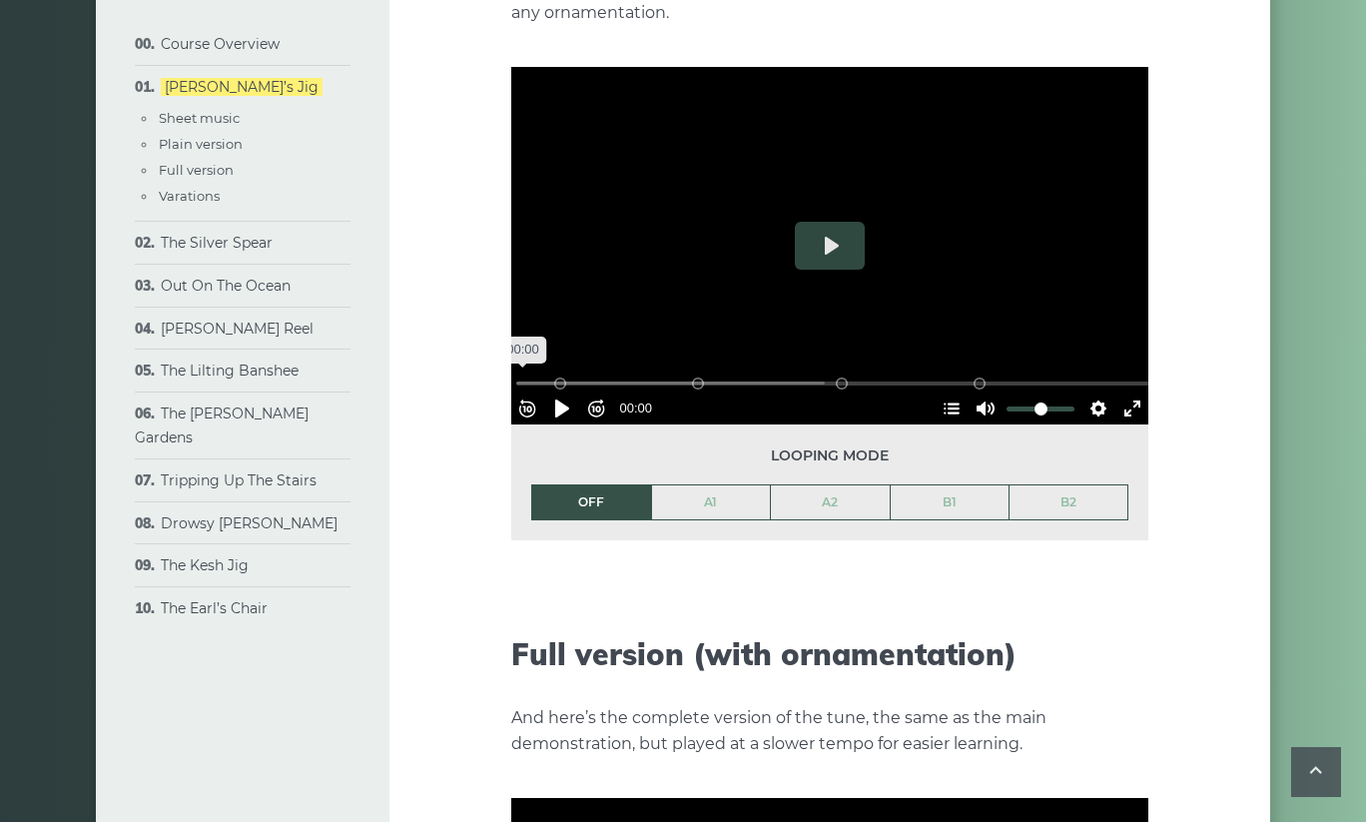
drag, startPoint x: 619, startPoint y: 344, endPoint x: 477, endPoint y: 349, distance: 141.8
click at [479, 349] on div "Week 1: Morrison’s Jig The first popular tune we’ll learn in the course is call…" at bounding box center [829, 408] width 880 height 5324
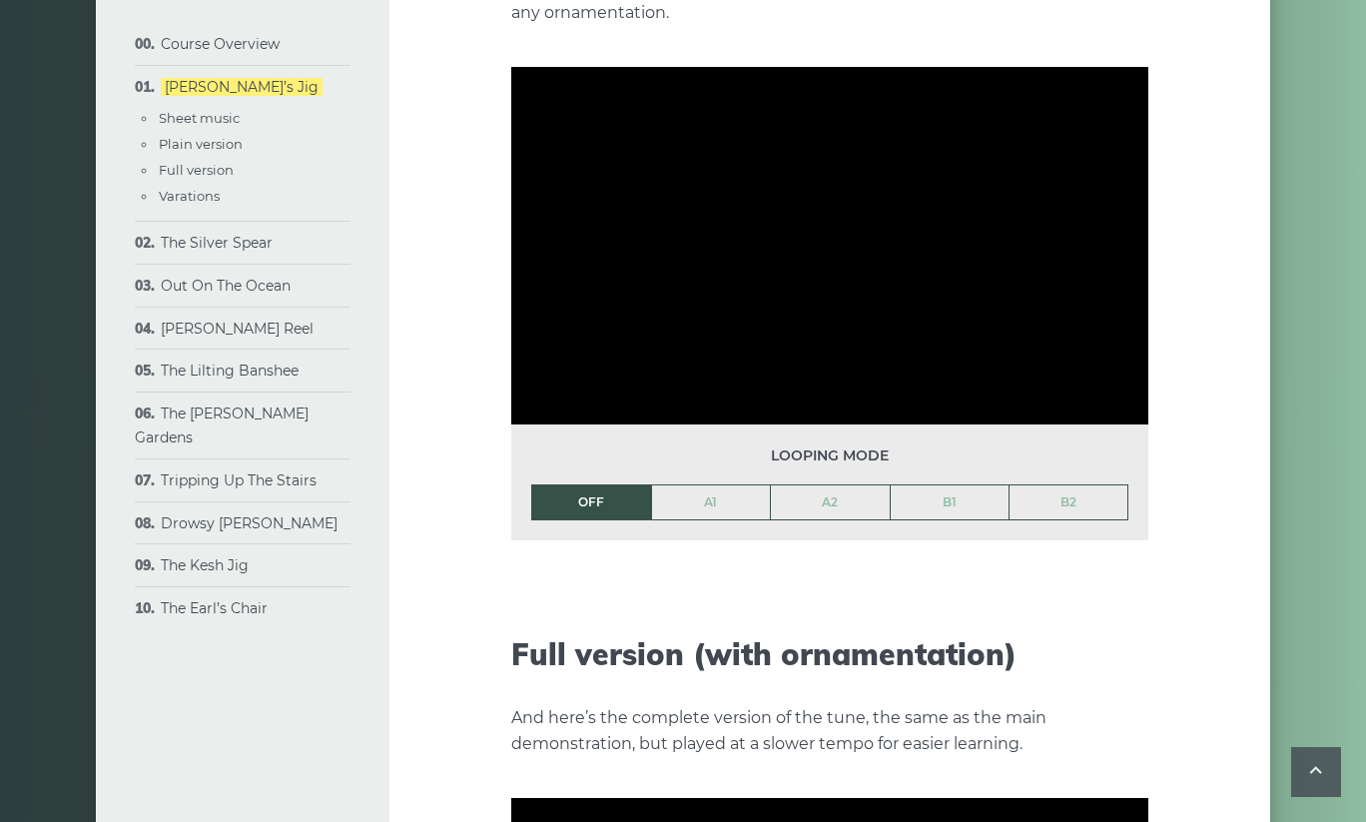
click at [783, 536] on div "The first popular tune we’ll learn in the course is called The Morrison’s Jig. …" at bounding box center [829, 454] width 637 height 5070
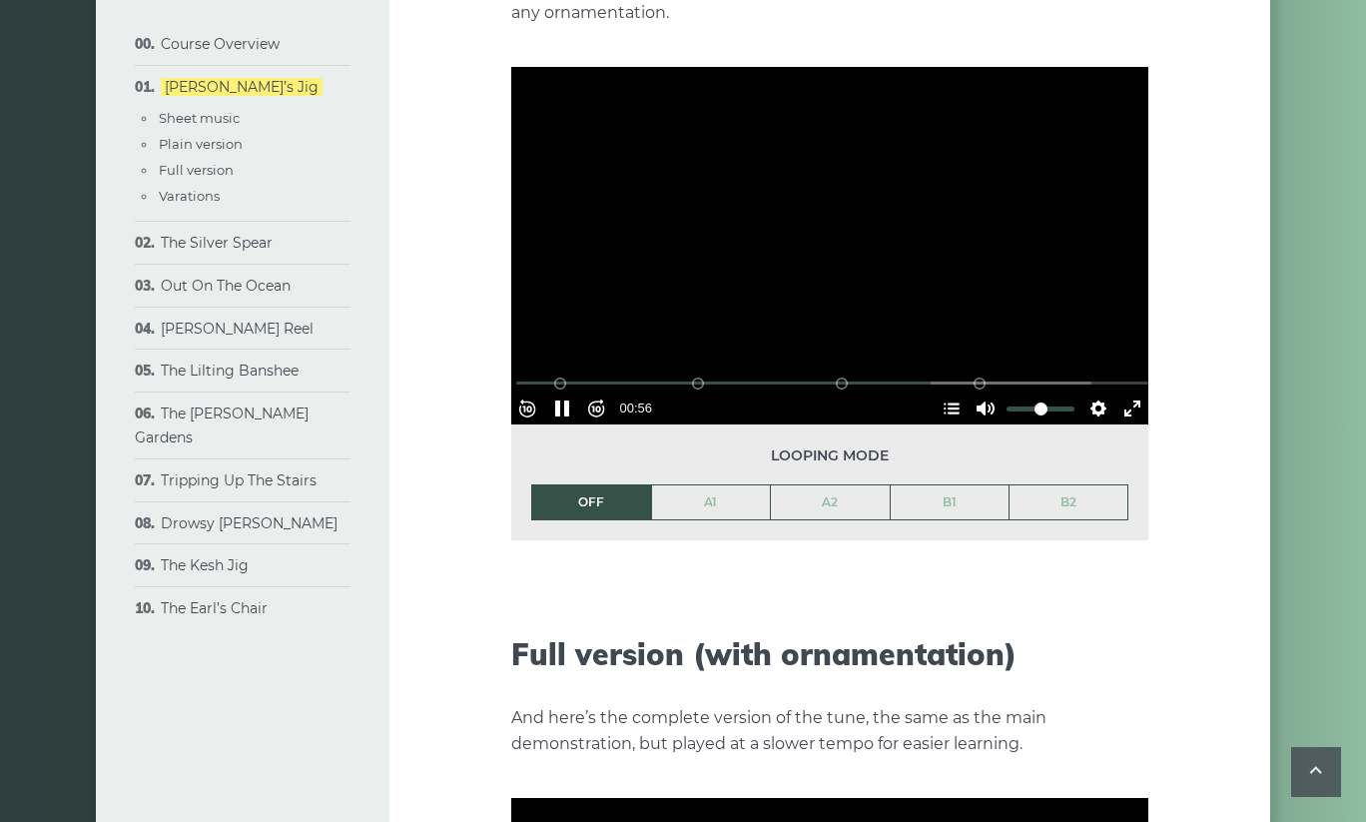
click at [779, 338] on div "Rewind 10s Pause Play Forward 10s % buffered 00:09 B2 (Bars 25-32) B1 (Bars 17-…" at bounding box center [829, 381] width 637 height 86
click at [576, 392] on button "Pause Play" at bounding box center [562, 408] width 32 height 32
type input "*****"
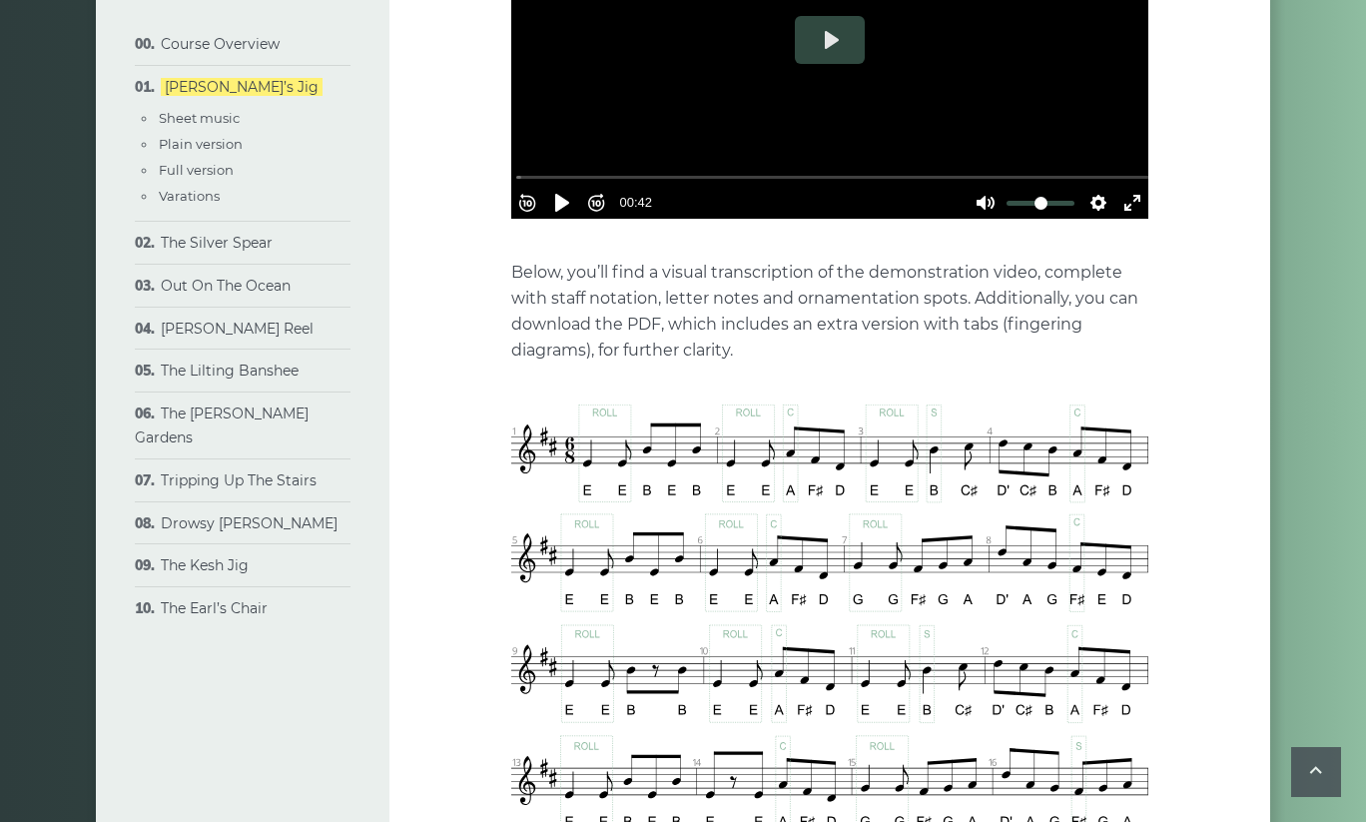
scroll to position [1040, 0]
